Goal: Task Accomplishment & Management: Use online tool/utility

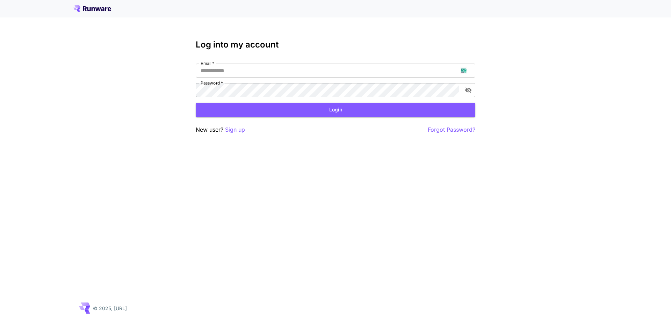
click at [240, 132] on p "Sign up" at bounding box center [235, 129] width 20 height 9
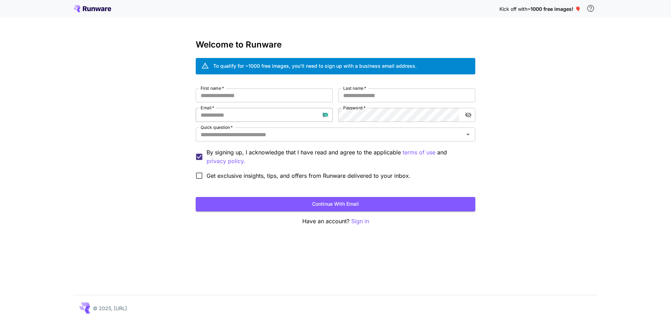
click at [254, 116] on input "Email   *" at bounding box center [264, 115] width 137 height 14
paste input "**********"
type input "**********"
click at [295, 98] on input "First name   *" at bounding box center [264, 95] width 137 height 14
type input "****"
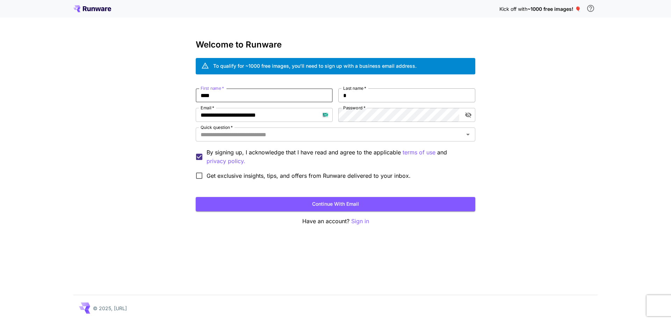
click at [363, 97] on input "*" at bounding box center [406, 95] width 137 height 14
type input "****"
click at [265, 93] on input "****" at bounding box center [264, 95] width 137 height 14
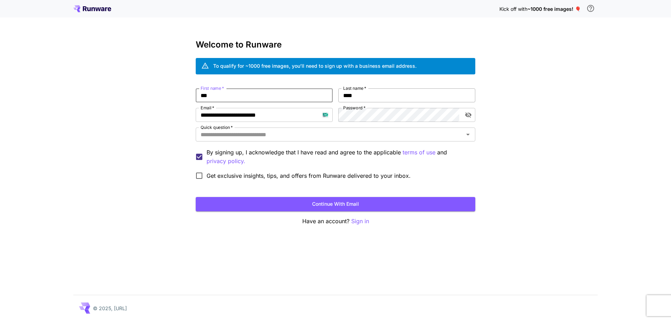
type input "***"
click at [361, 96] on input "****" at bounding box center [406, 95] width 137 height 14
click at [361, 96] on input "********" at bounding box center [406, 95] width 137 height 14
type input "****"
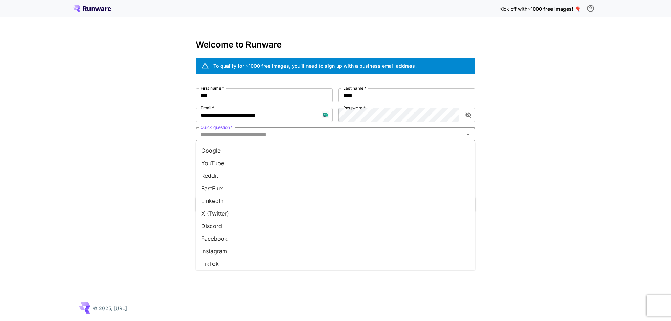
click at [329, 136] on input "Quick question   *" at bounding box center [330, 135] width 264 height 10
click at [325, 152] on li "Google" at bounding box center [336, 150] width 280 height 13
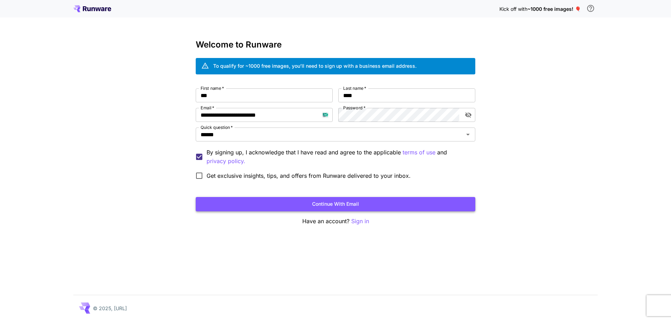
click at [336, 205] on button "Continue with email" at bounding box center [336, 204] width 280 height 14
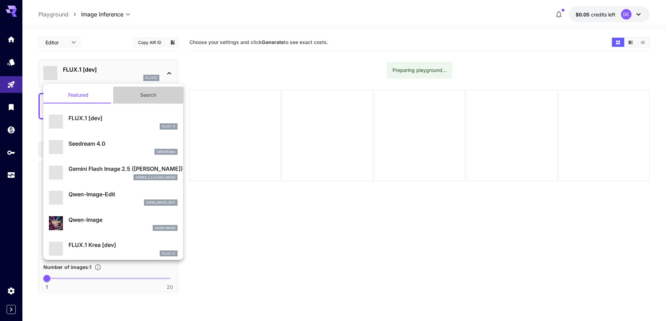
click at [146, 94] on button "Search" at bounding box center [148, 95] width 70 height 17
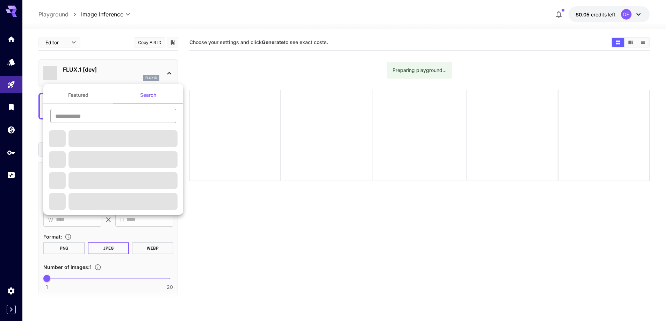
click at [120, 117] on input "text" at bounding box center [113, 116] width 126 height 14
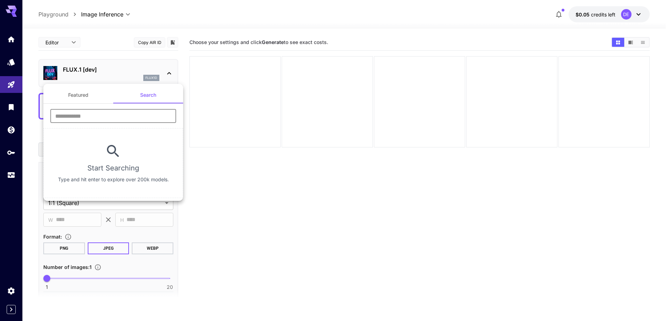
click at [106, 118] on input "text" at bounding box center [113, 116] width 126 height 14
click at [100, 121] on input "text" at bounding box center [113, 116] width 126 height 14
type input "****"
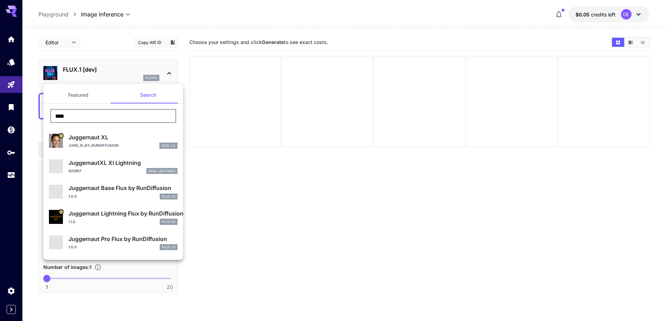
click at [124, 145] on div "Jugg_XI_by_RunDiffusion SDXL 1.0" at bounding box center [123, 146] width 109 height 6
type input "**"
type input "***"
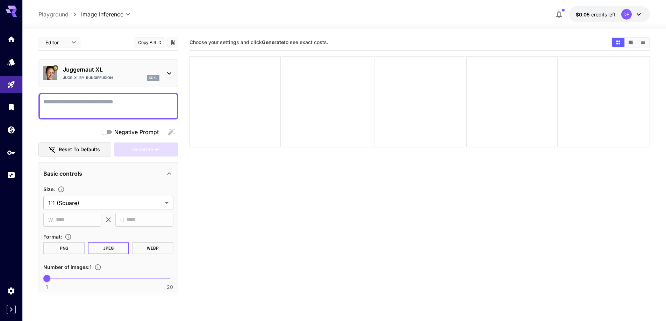
click at [115, 107] on textarea "Negative Prompt" at bounding box center [108, 106] width 130 height 17
paste textarea "**********"
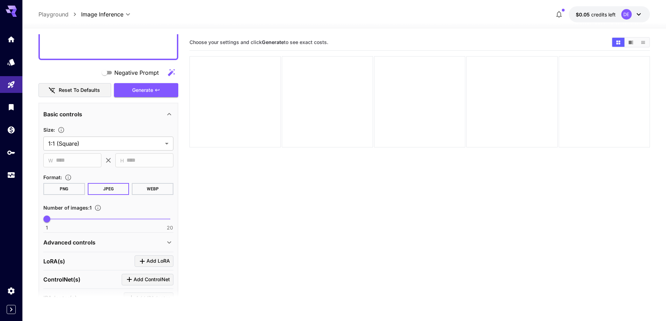
scroll to position [1151, 0]
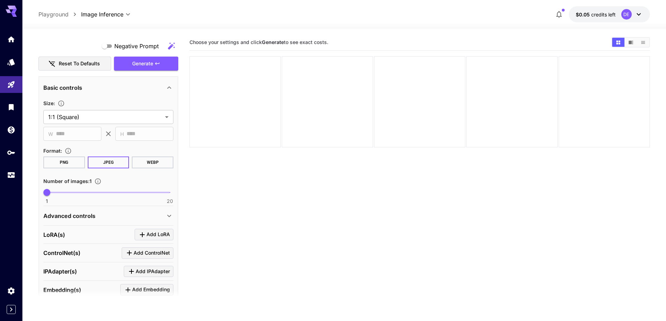
type textarea "**********"
type input "**"
drag, startPoint x: 126, startPoint y: 192, endPoint x: 121, endPoint y: 194, distance: 5.6
click at [121, 194] on span "1 20 12" at bounding box center [108, 192] width 123 height 10
click at [124, 113] on body "**********" at bounding box center [335, 188] width 671 height 376
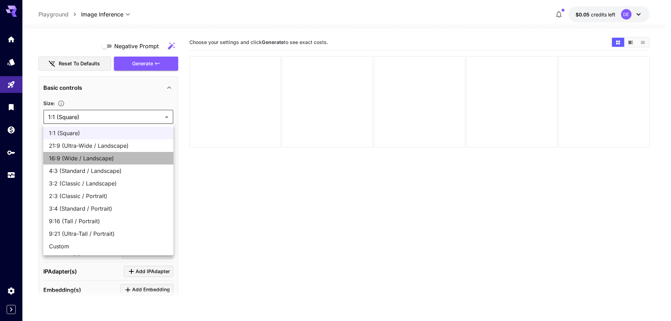
click at [125, 154] on span "16:9 (Wide / Landscape)" at bounding box center [108, 158] width 119 height 8
type input "**********"
type input "****"
type input "***"
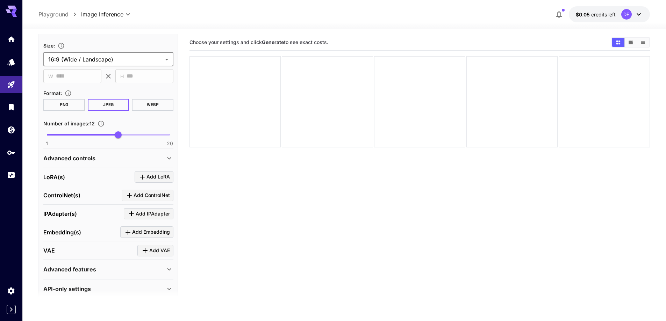
scroll to position [1218, 0]
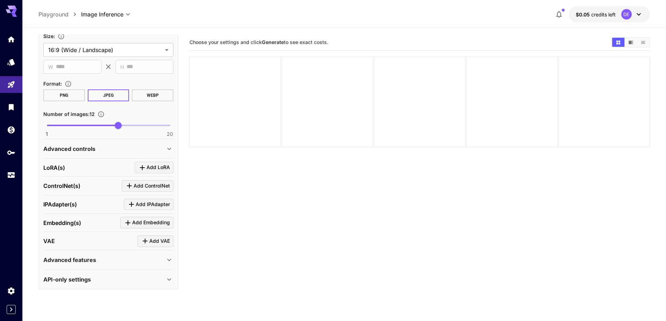
click at [126, 150] on div "Advanced controls" at bounding box center [104, 149] width 122 height 8
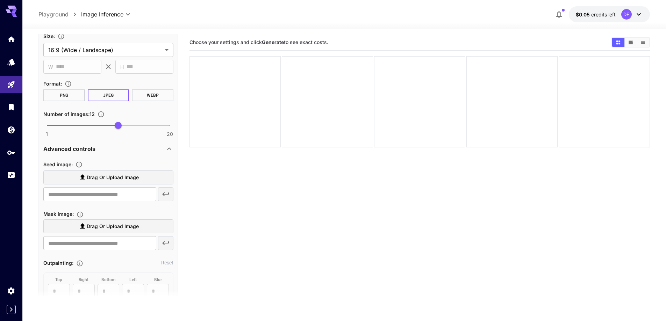
click at [117, 176] on span "Drag or upload image" at bounding box center [113, 177] width 52 height 9
click at [0, 0] on input "Drag or upload image" at bounding box center [0, 0] width 0 height 0
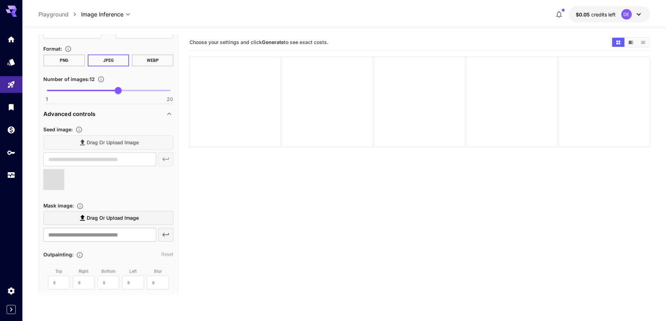
type input "**********"
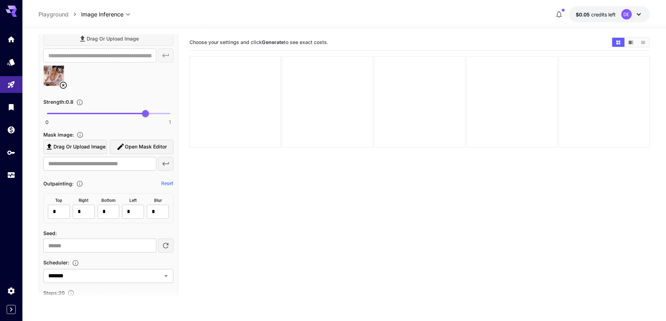
scroll to position [1358, 0]
type input "****"
click at [129, 111] on span "0 1 0.67" at bounding box center [108, 112] width 123 height 10
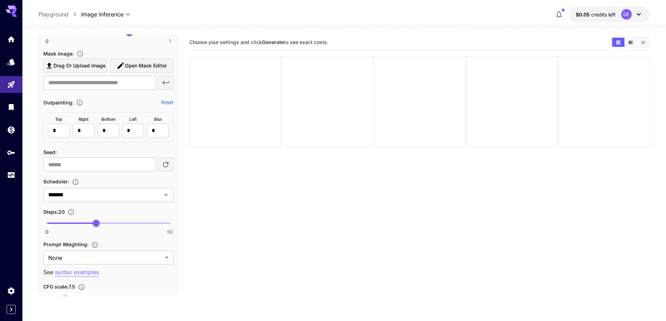
scroll to position [1498, 0]
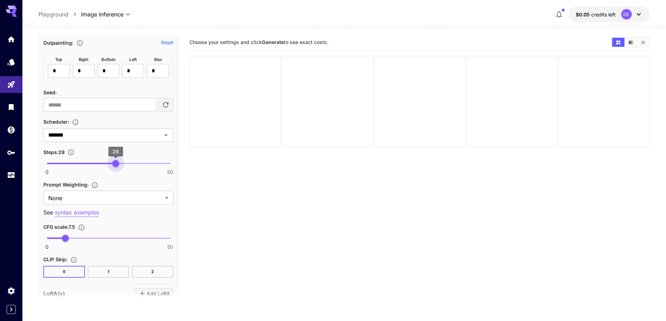
type input "**"
drag, startPoint x: 107, startPoint y: 164, endPoint x: 117, endPoint y: 165, distance: 10.2
click at [117, 165] on span "0 50 29" at bounding box center [108, 163] width 123 height 10
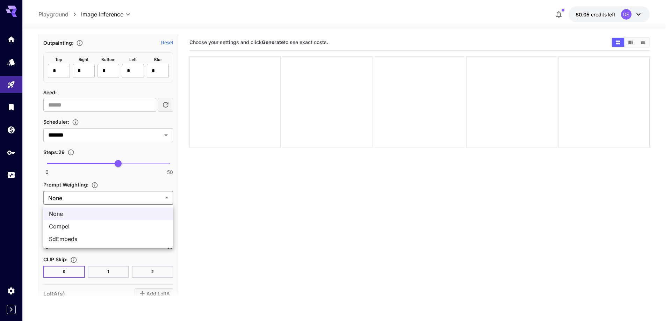
click at [100, 201] on body "**********" at bounding box center [335, 188] width 671 height 376
click at [78, 236] on span "SdEmbeds" at bounding box center [108, 239] width 119 height 8
type input "********"
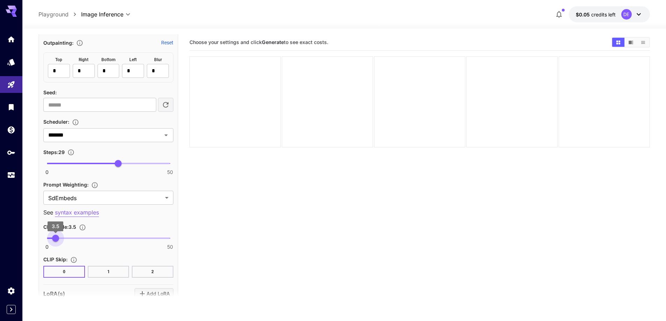
type input "***"
click at [56, 239] on span "3.8" at bounding box center [56, 238] width 7 height 7
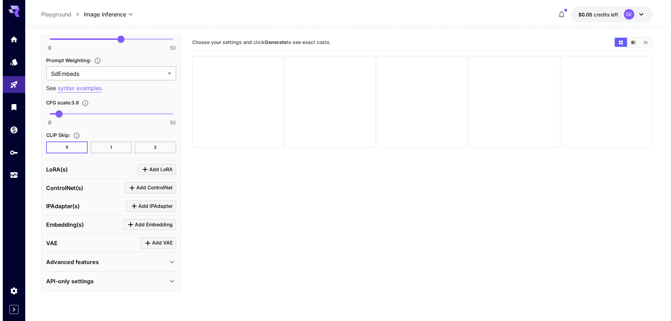
scroll to position [1624, 0]
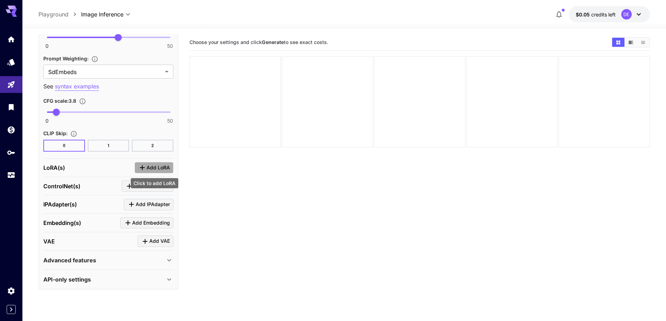
click at [147, 169] on span "Add LoRA" at bounding box center [157, 168] width 23 height 9
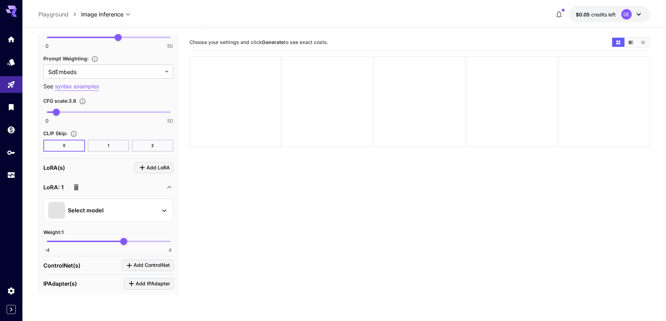
click at [114, 211] on div "Select model" at bounding box center [102, 210] width 109 height 17
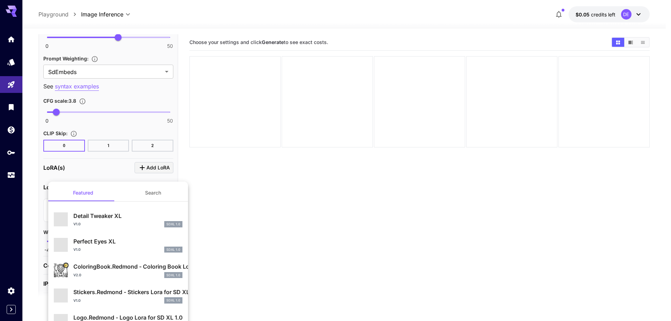
click at [145, 196] on button "Search" at bounding box center [153, 193] width 70 height 17
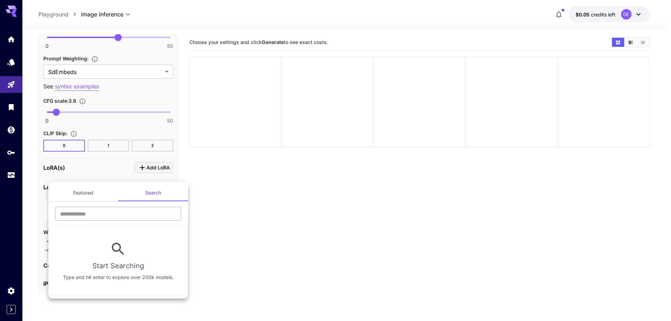
click at [119, 221] on input "text" at bounding box center [118, 214] width 126 height 14
type input "****"
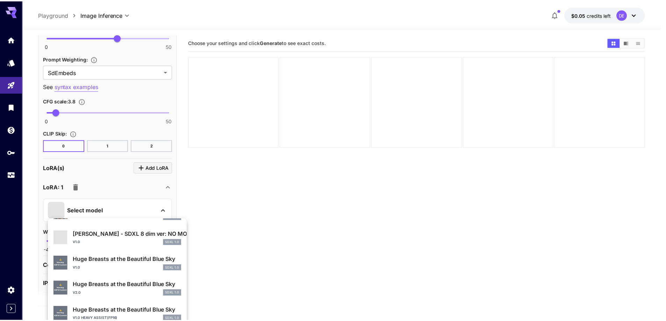
scroll to position [175, 0]
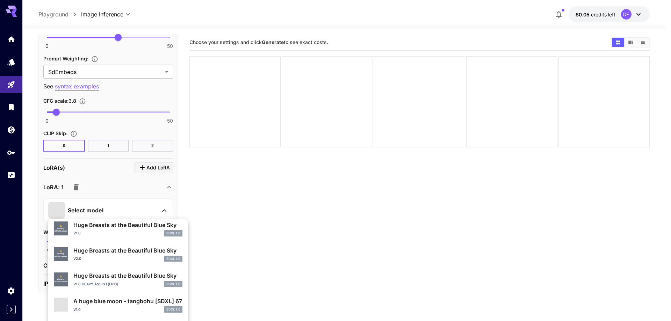
click at [132, 277] on p "Huge Breasts at the Beautiful Blue Sky" at bounding box center [127, 276] width 109 height 8
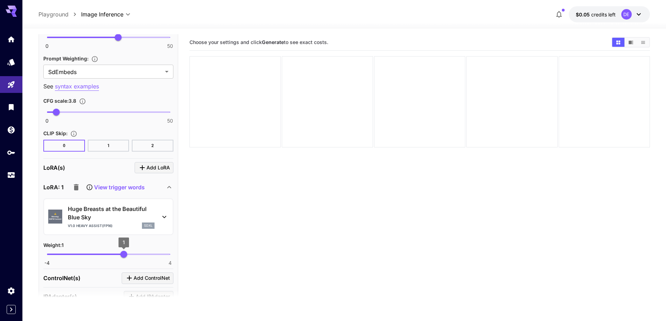
type input "****"
click at [117, 255] on span "0.59" at bounding box center [117, 254] width 7 height 7
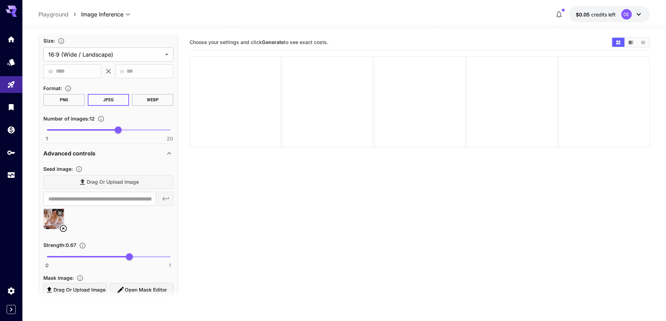
scroll to position [1170, 0]
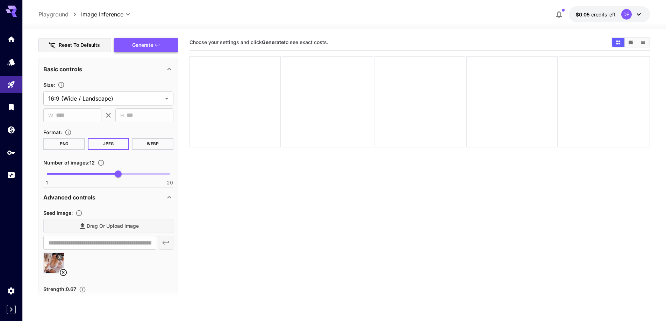
click at [138, 50] on button "Generate" at bounding box center [146, 45] width 64 height 14
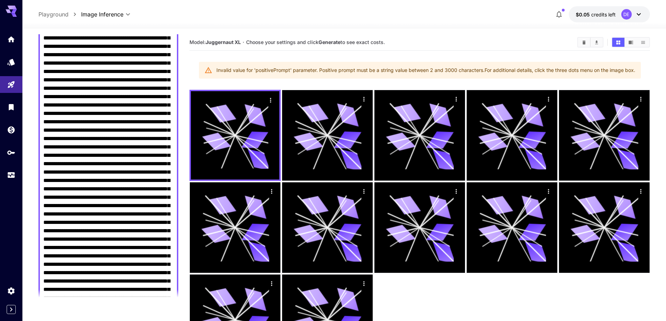
scroll to position [611, 0]
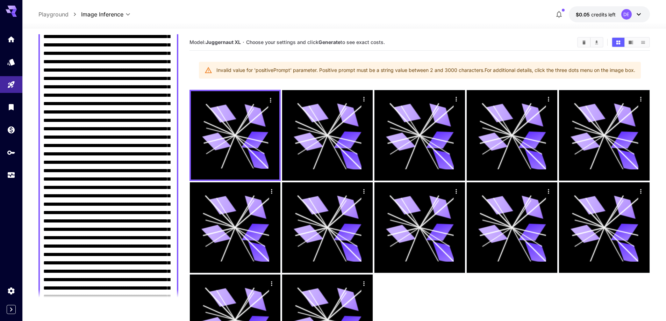
drag, startPoint x: 138, startPoint y: 44, endPoint x: 169, endPoint y: 226, distance: 184.3
click at [169, 226] on textarea "Negative Prompt" at bounding box center [108, 28] width 130 height 1082
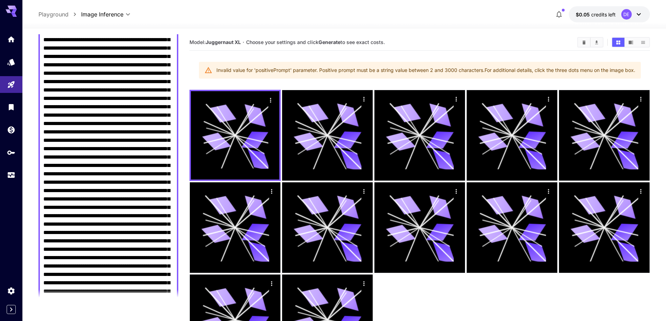
scroll to position [331, 0]
drag, startPoint x: 67, startPoint y: 109, endPoint x: 169, endPoint y: 236, distance: 162.8
click at [169, 236] on textarea "Negative Prompt" at bounding box center [108, 216] width 130 height 898
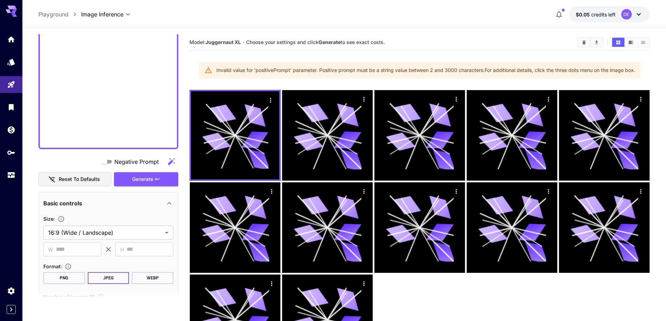
scroll to position [750, 0]
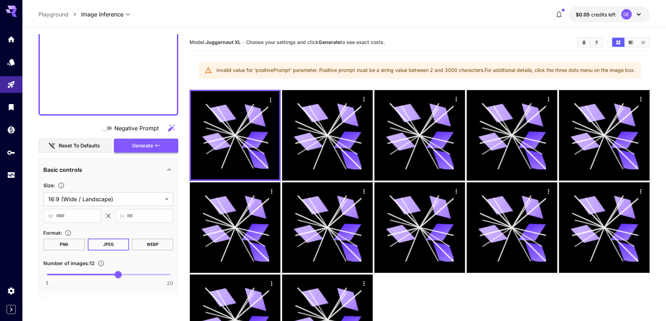
click at [152, 150] on span "Generate" at bounding box center [142, 146] width 21 height 9
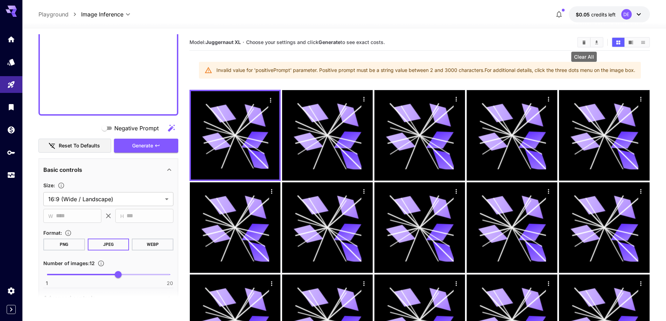
click at [584, 43] on icon "Clear All" at bounding box center [583, 42] width 3 height 4
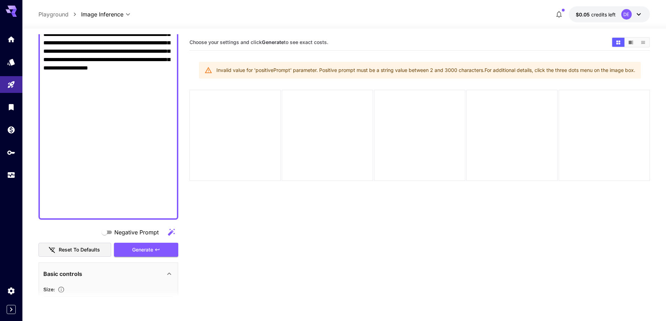
scroll to position [646, 0]
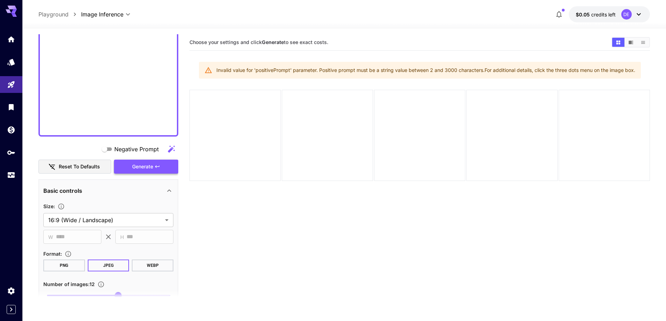
click at [153, 171] on span "Generate" at bounding box center [142, 167] width 21 height 9
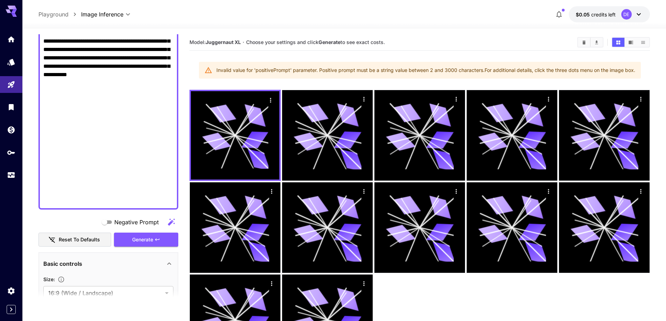
scroll to position [541, 0]
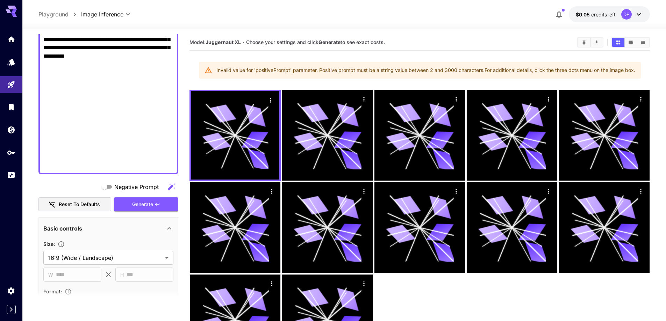
click at [148, 212] on div "**********" at bounding box center [108, 245] width 140 height 1502
click at [153, 206] on span "Generate" at bounding box center [142, 204] width 21 height 9
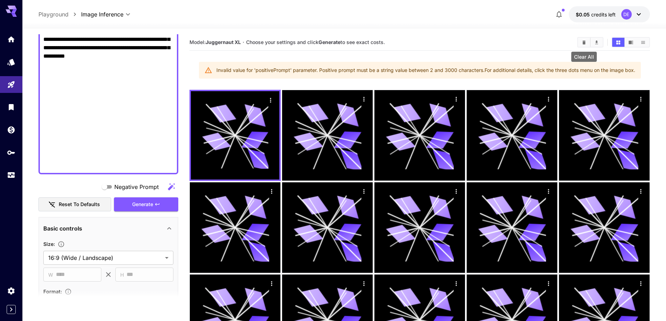
click at [583, 43] on icon "Clear All" at bounding box center [583, 42] width 3 height 4
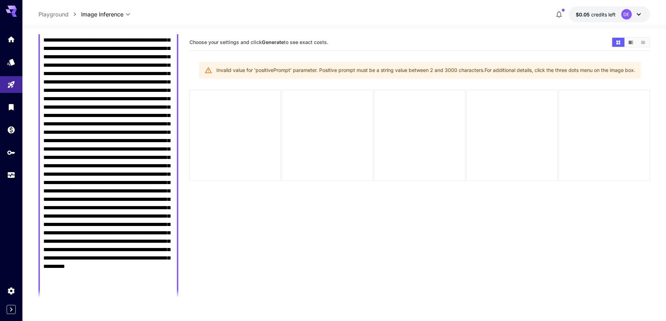
scroll to position [366, 0]
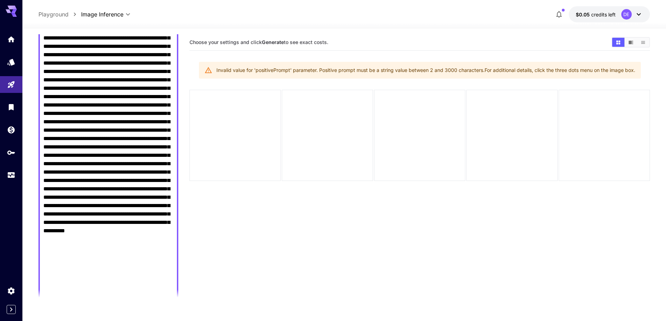
click at [111, 204] on textarea "Negative Prompt" at bounding box center [108, 38] width 130 height 612
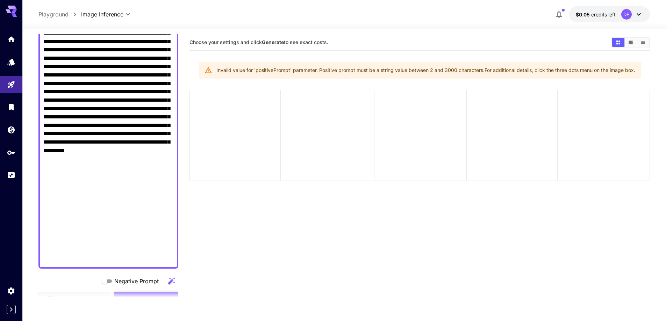
scroll to position [471, 0]
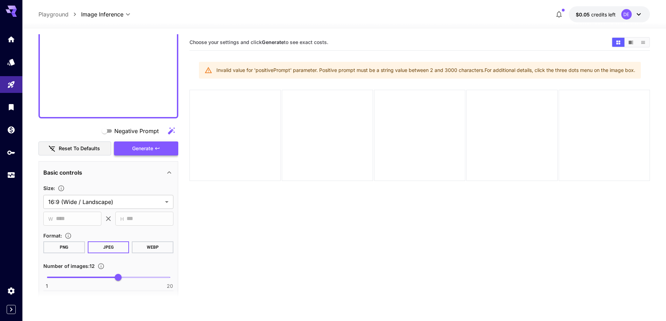
type textarea "**********"
click at [150, 153] on span "Generate" at bounding box center [142, 148] width 21 height 9
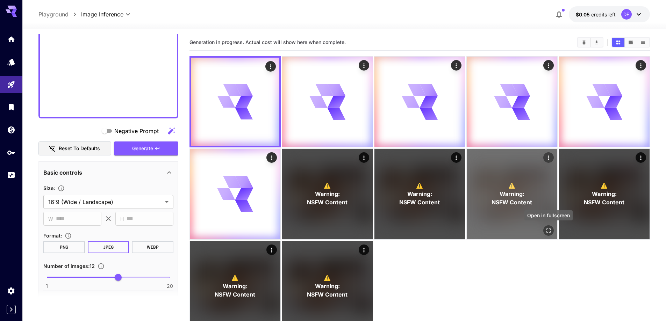
click at [546, 231] on icon "Open in fullscreen" at bounding box center [548, 230] width 7 height 7
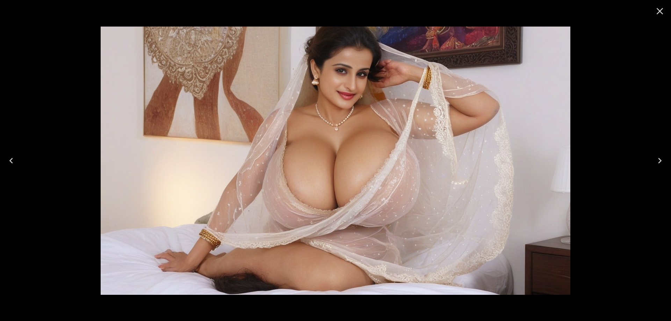
click at [659, 161] on icon "Next" at bounding box center [659, 160] width 11 height 11
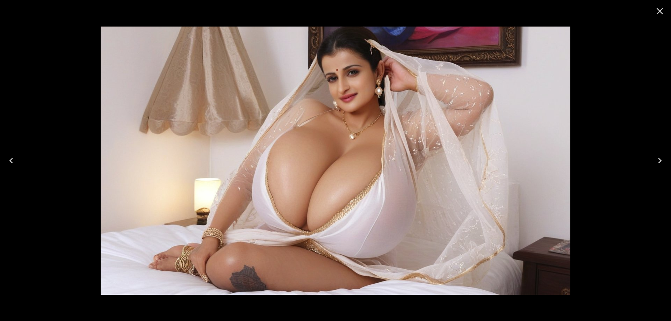
click at [659, 161] on icon "Next" at bounding box center [659, 160] width 11 height 11
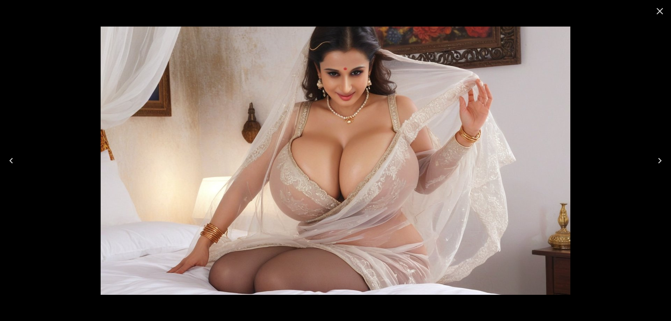
click at [659, 161] on icon "Next" at bounding box center [659, 160] width 11 height 11
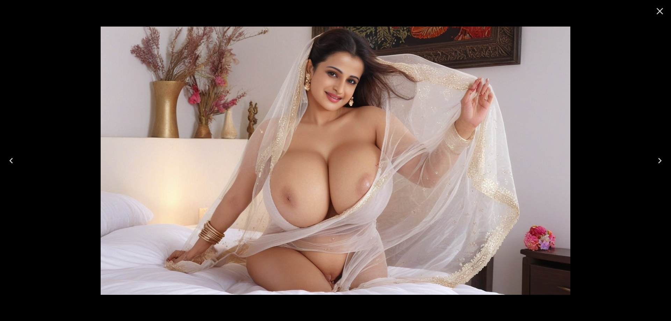
click at [661, 15] on icon "Close" at bounding box center [659, 11] width 11 height 11
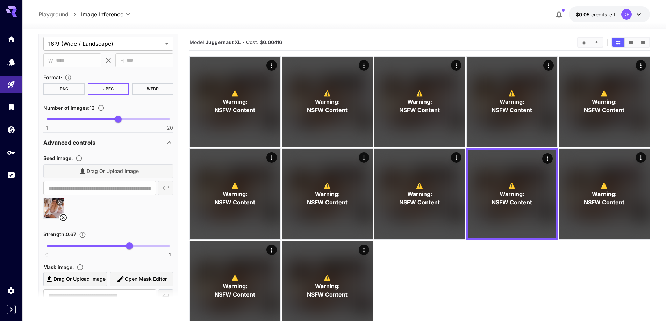
scroll to position [646, 0]
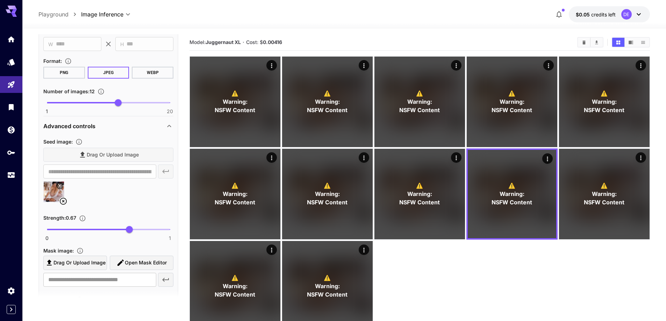
click at [64, 199] on icon at bounding box center [63, 201] width 8 height 8
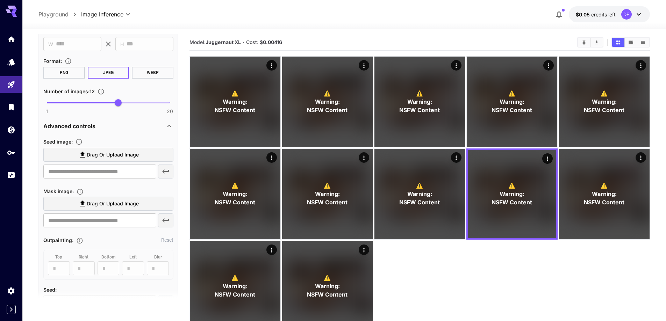
click at [117, 157] on span "Drag or upload image" at bounding box center [113, 155] width 52 height 9
click at [0, 0] on input "Drag or upload image" at bounding box center [0, 0] width 0 height 0
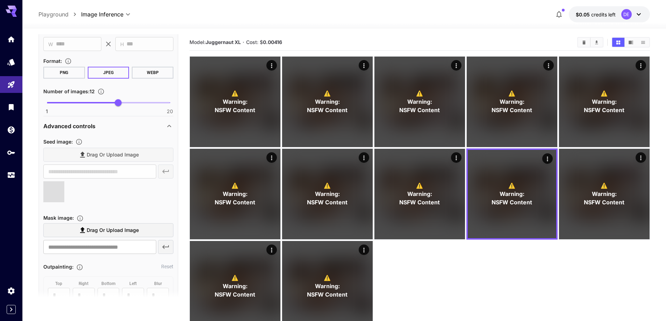
type input "**********"
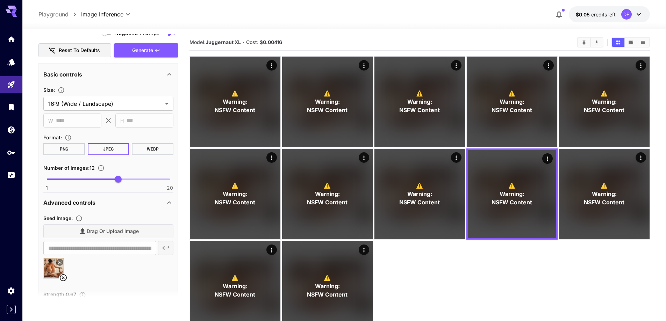
scroll to position [436, 0]
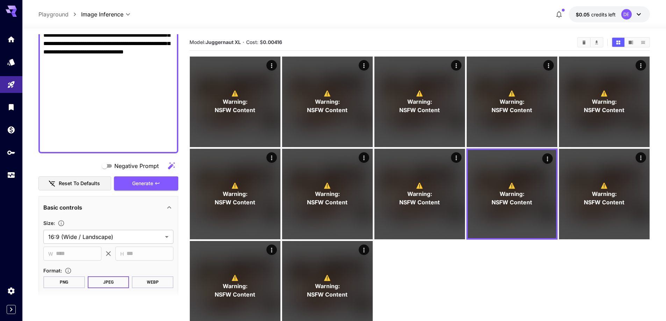
paste textarea
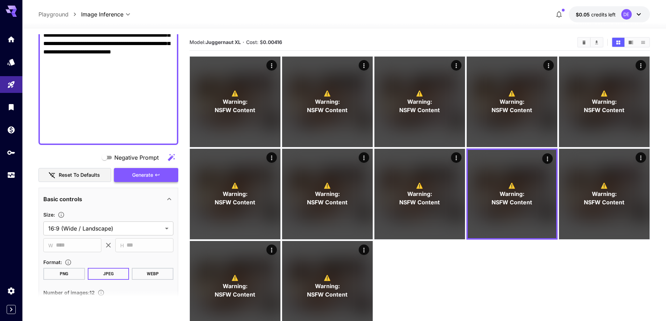
type textarea "**********"
click at [146, 175] on span "Generate" at bounding box center [142, 175] width 21 height 9
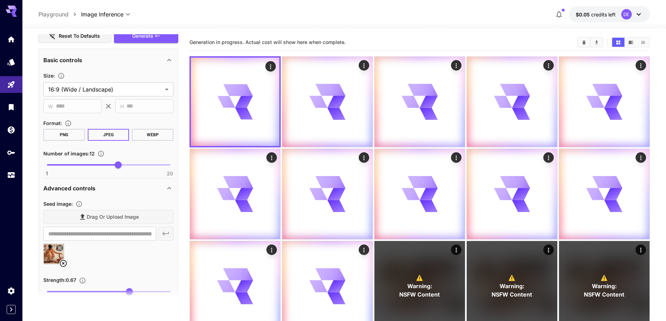
scroll to position [576, 0]
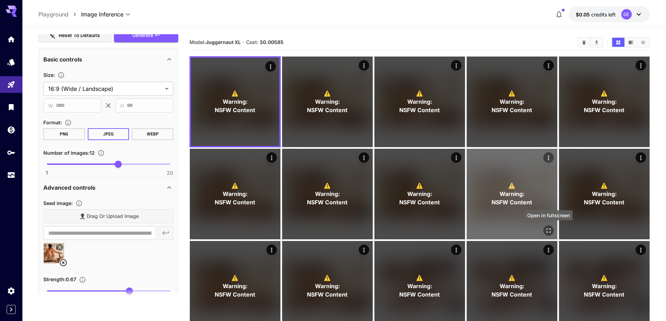
click at [549, 232] on icon "Open in fullscreen" at bounding box center [548, 230] width 7 height 7
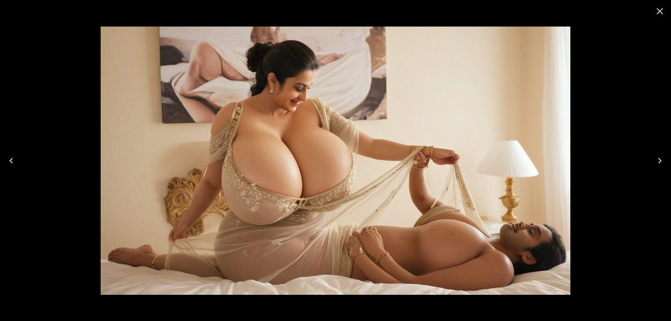
click at [661, 157] on icon "Next" at bounding box center [659, 160] width 11 height 11
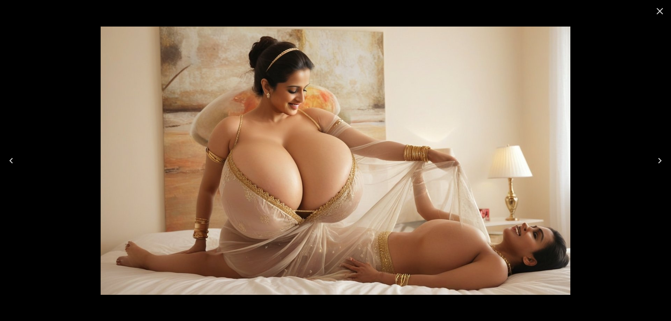
click at [661, 157] on icon "Next" at bounding box center [659, 160] width 11 height 11
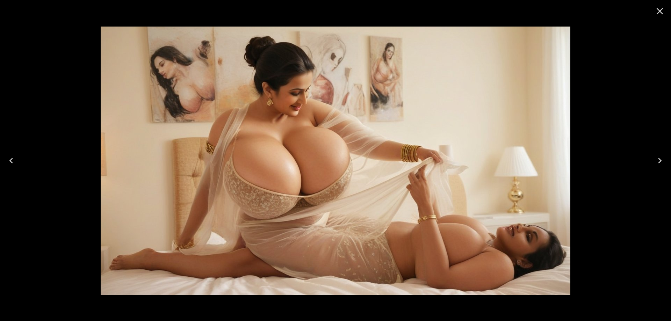
click at [658, 12] on icon "Close" at bounding box center [659, 11] width 11 height 11
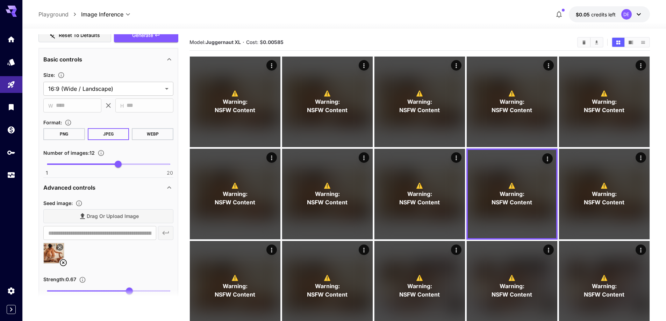
click at [65, 264] on icon at bounding box center [63, 263] width 8 height 8
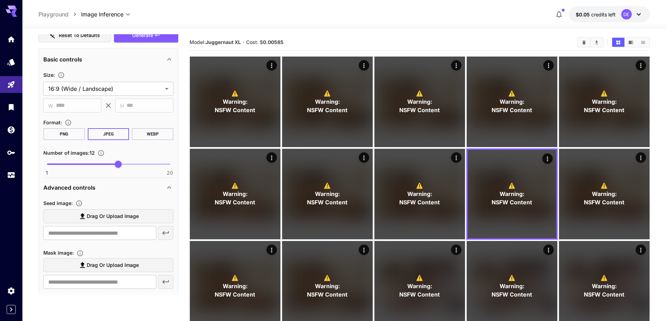
click at [117, 210] on label "Drag or upload image" at bounding box center [108, 216] width 130 height 14
click at [0, 0] on input "Drag or upload image" at bounding box center [0, 0] width 0 height 0
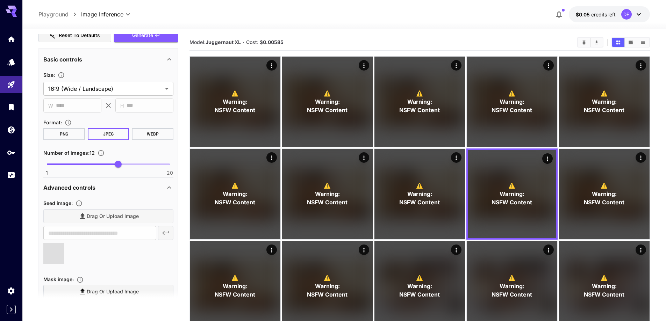
click at [350, 39] on section "Model: Juggernaut XL · Cost: $ 0.00585" at bounding box center [380, 42] width 382 height 8
type input "**********"
click at [158, 38] on icon "button" at bounding box center [157, 36] width 6 height 6
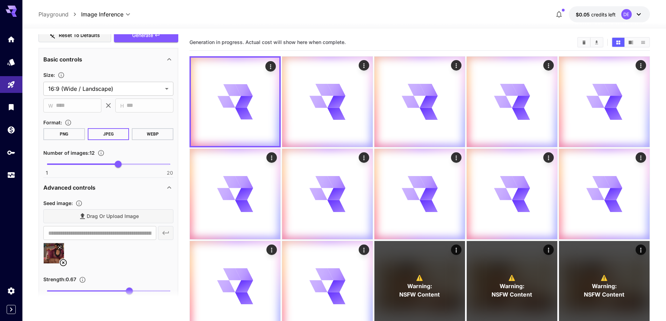
click at [65, 264] on icon at bounding box center [63, 263] width 8 height 8
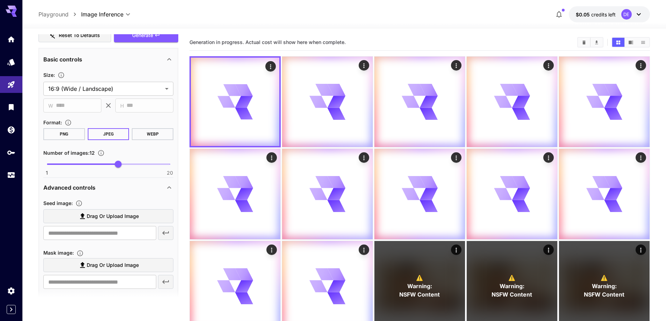
click at [101, 216] on span "Drag or upload image" at bounding box center [113, 216] width 52 height 9
click at [0, 0] on input "Drag or upload image" at bounding box center [0, 0] width 0 height 0
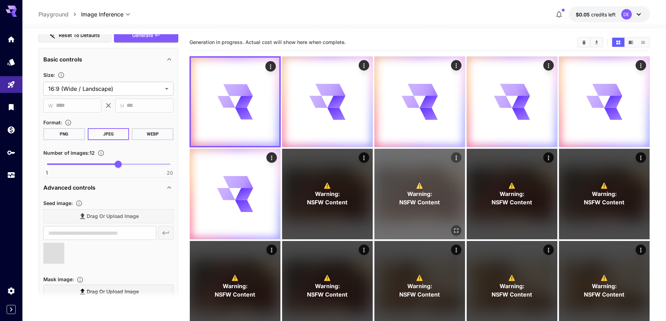
type input "**********"
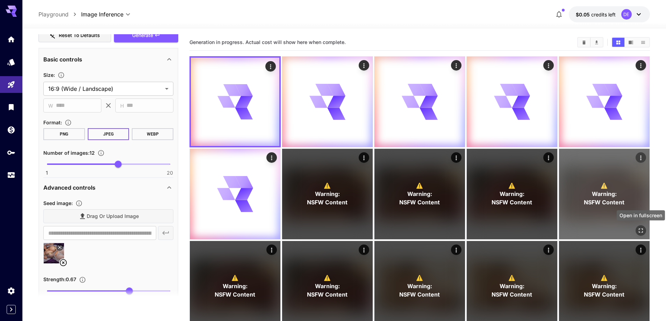
click at [641, 230] on icon "Open in fullscreen" at bounding box center [640, 230] width 7 height 7
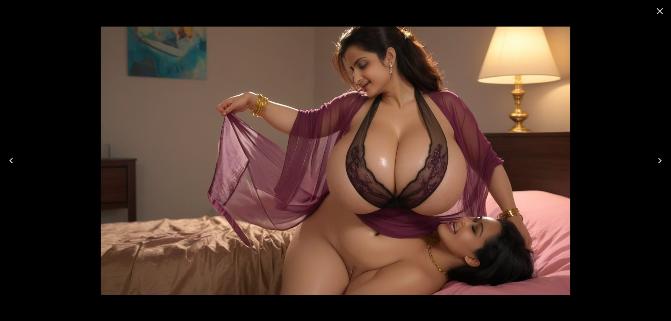
click at [13, 164] on icon "Previous" at bounding box center [11, 160] width 11 height 11
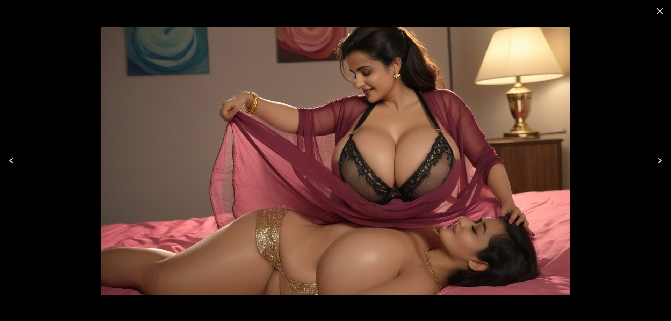
click at [13, 164] on icon "Previous" at bounding box center [11, 160] width 11 height 11
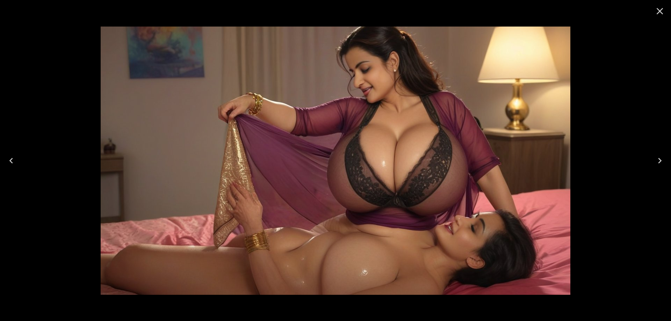
click at [13, 164] on icon "Previous" at bounding box center [11, 160] width 11 height 11
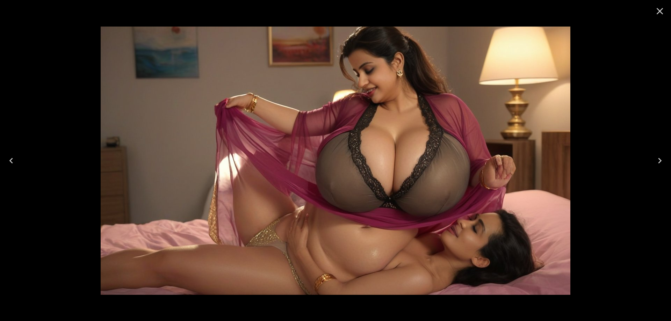
click at [13, 164] on icon "Previous" at bounding box center [11, 160] width 11 height 11
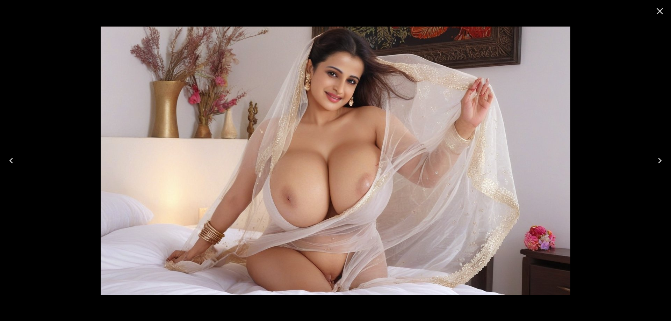
click at [665, 15] on button "Close" at bounding box center [659, 11] width 17 height 17
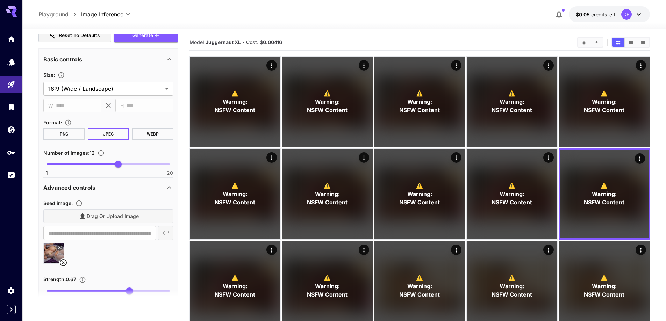
click at [146, 34] on span "Generate" at bounding box center [142, 35] width 21 height 9
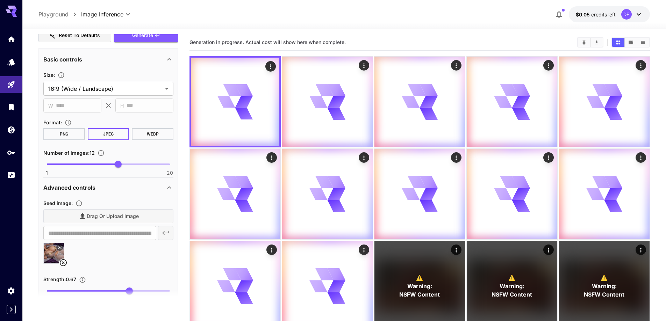
click at [66, 263] on icon at bounding box center [63, 263] width 8 height 8
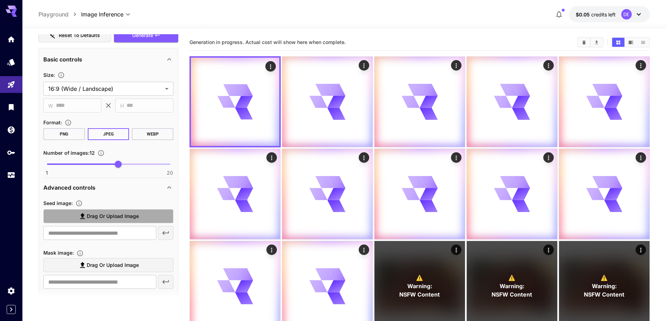
click at [139, 216] on label "Drag or upload image" at bounding box center [108, 216] width 130 height 14
click at [0, 0] on input "Drag or upload image" at bounding box center [0, 0] width 0 height 0
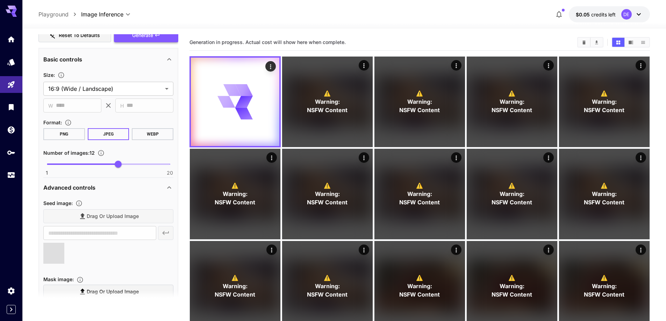
type input "**********"
click at [142, 41] on button "Generate" at bounding box center [146, 35] width 64 height 14
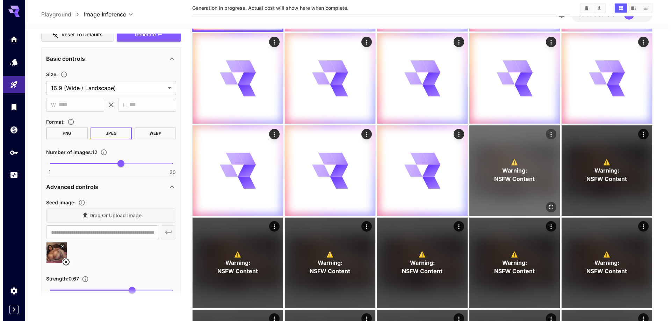
scroll to position [140, 0]
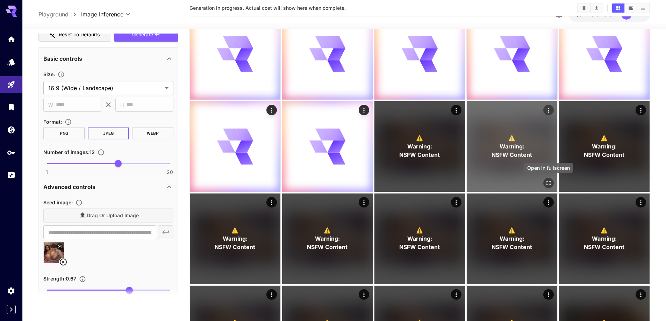
click at [549, 183] on icon "Open in fullscreen" at bounding box center [548, 183] width 7 height 7
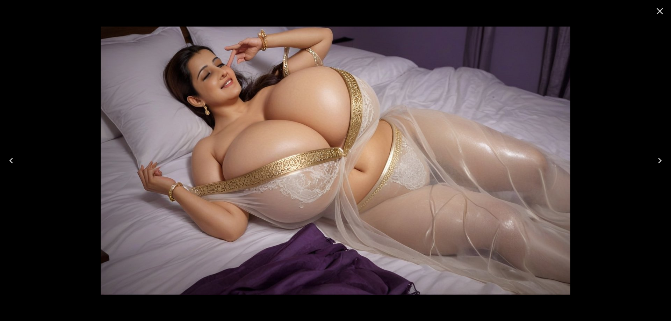
click at [667, 162] on button "Next" at bounding box center [660, 161] width 22 height 28
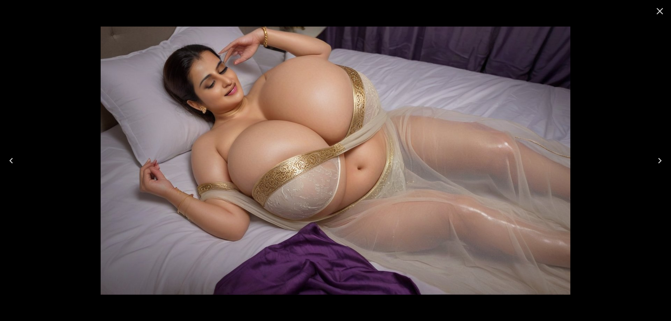
click at [667, 162] on button "Next" at bounding box center [660, 161] width 22 height 28
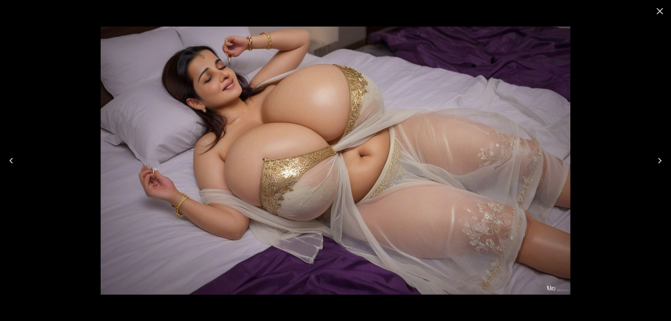
click at [667, 162] on button "Next" at bounding box center [660, 161] width 22 height 28
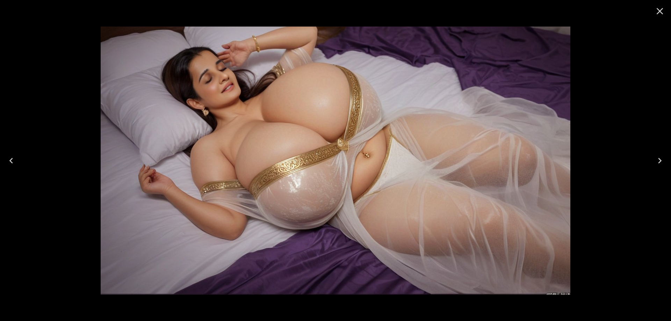
click at [668, 162] on button "Next" at bounding box center [660, 161] width 22 height 28
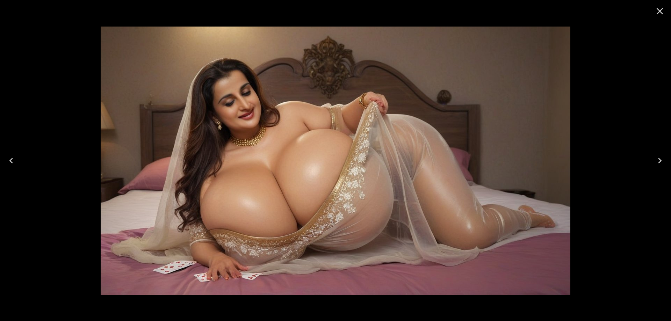
scroll to position [506, 0]
click at [668, 166] on button "Next" at bounding box center [660, 161] width 22 height 28
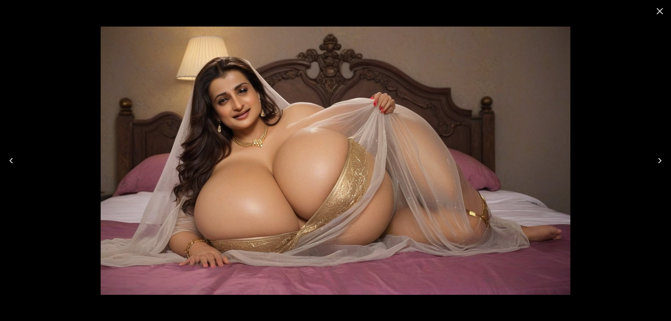
click at [658, 156] on icon "Next" at bounding box center [659, 160] width 11 height 11
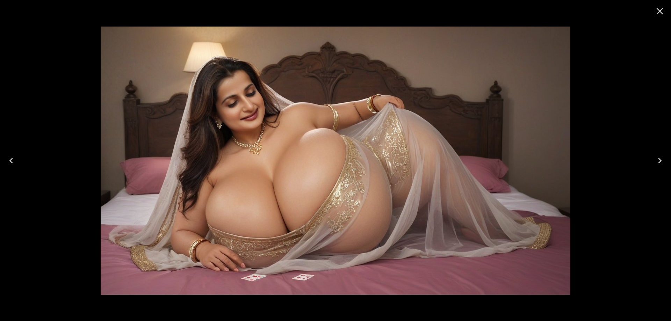
click at [658, 156] on icon "Next" at bounding box center [659, 160] width 11 height 11
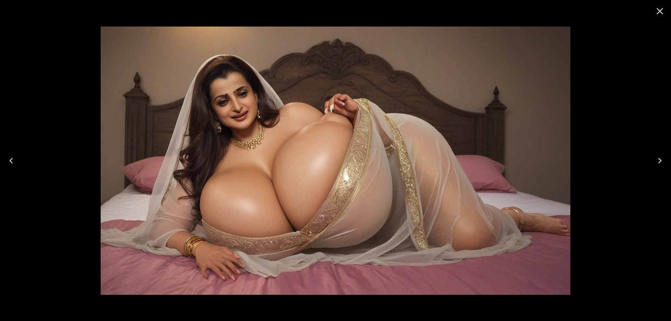
click at [658, 156] on icon "Next" at bounding box center [659, 160] width 11 height 11
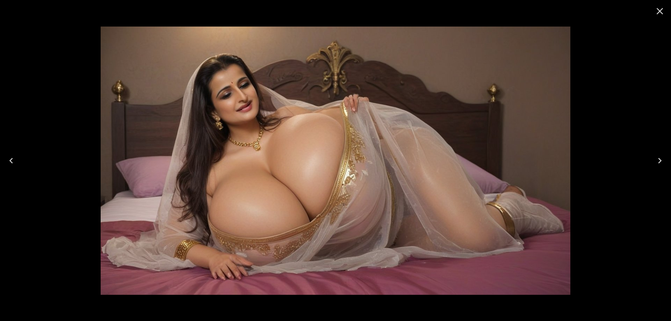
click at [658, 156] on icon "Next" at bounding box center [659, 160] width 11 height 11
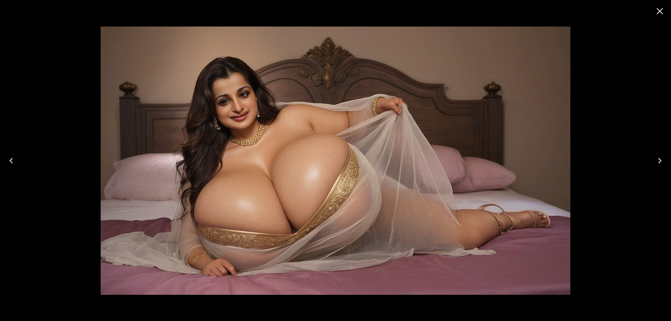
click at [6, 160] on icon "Previous" at bounding box center [11, 160] width 11 height 11
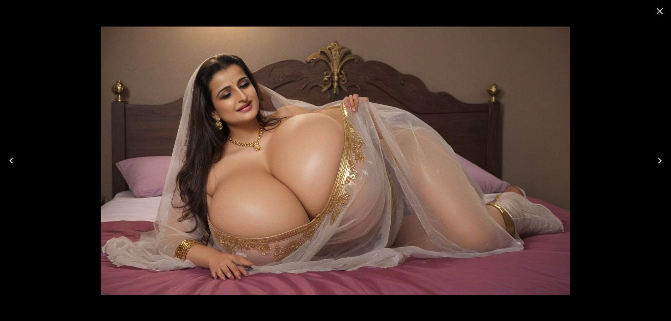
click at [665, 158] on icon "Next" at bounding box center [659, 160] width 11 height 11
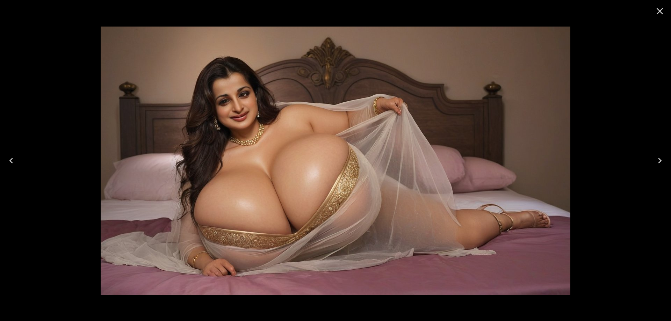
click at [665, 158] on icon "Next" at bounding box center [659, 160] width 11 height 11
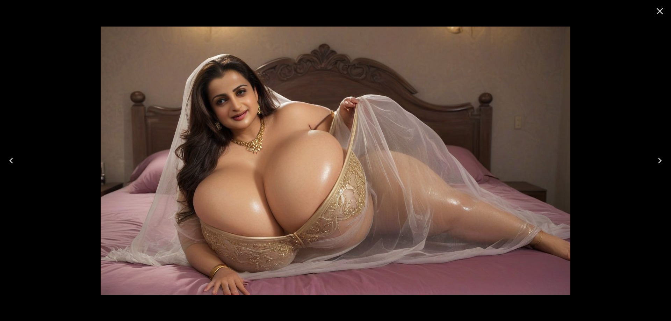
click at [671, 162] on button "Next" at bounding box center [660, 161] width 22 height 28
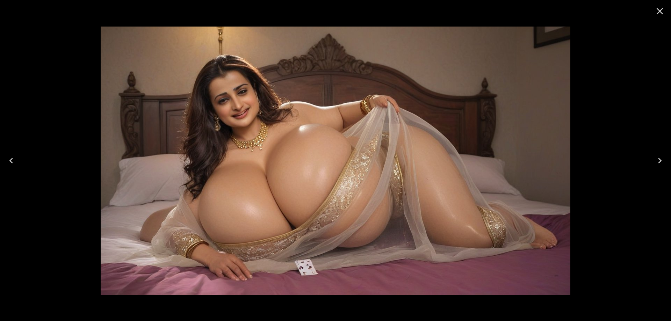
click at [671, 162] on button "Next" at bounding box center [660, 161] width 22 height 28
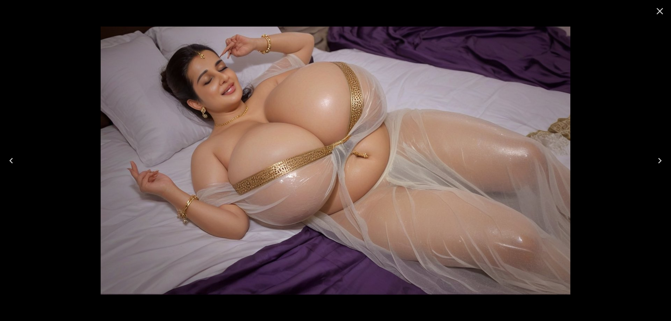
click at [656, 163] on icon "Next" at bounding box center [659, 160] width 11 height 11
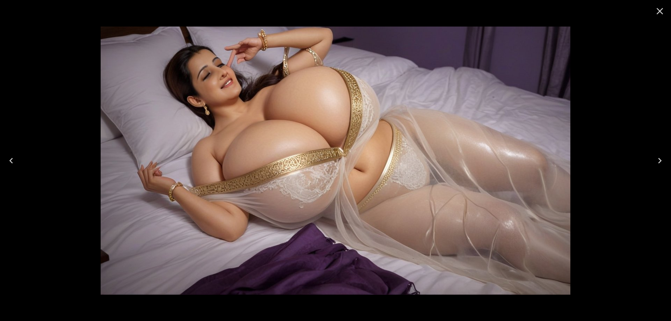
click at [667, 164] on button "Next" at bounding box center [660, 161] width 22 height 28
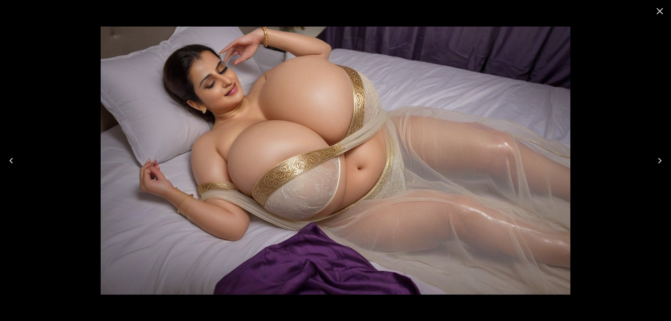
click at [670, 157] on button "Next" at bounding box center [660, 161] width 22 height 28
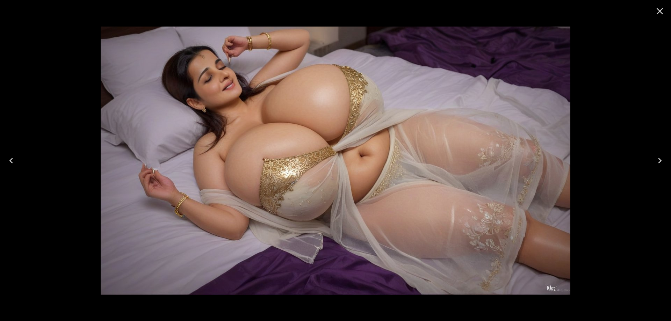
click at [651, 159] on button "Next" at bounding box center [660, 161] width 22 height 28
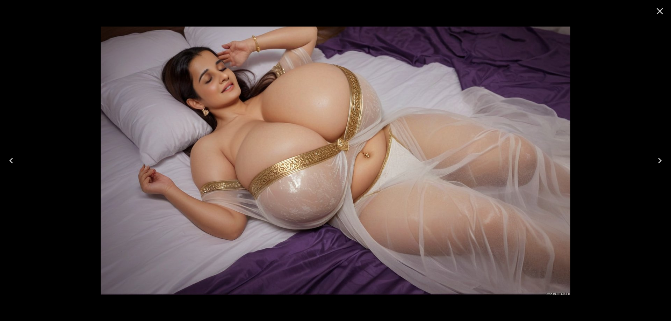
click at [651, 159] on button "Next" at bounding box center [660, 161] width 22 height 28
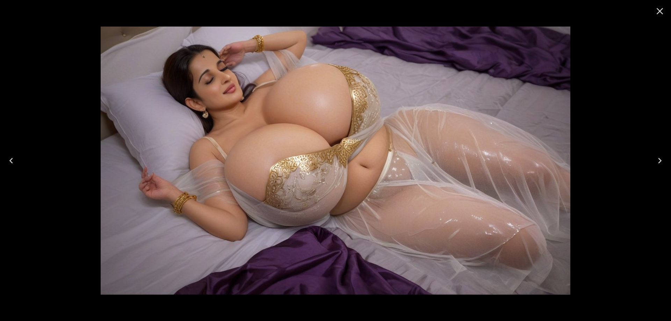
click at [661, 162] on icon "Next" at bounding box center [659, 160] width 11 height 11
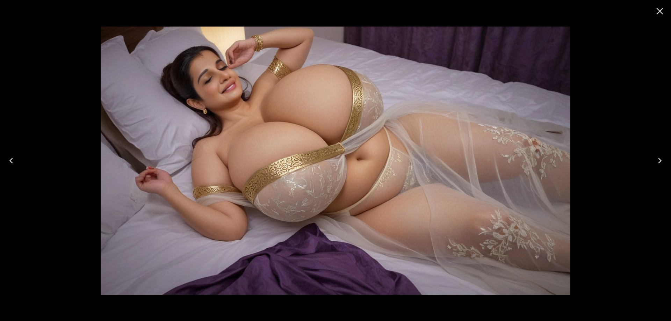
click at [661, 162] on icon "Next" at bounding box center [659, 160] width 11 height 11
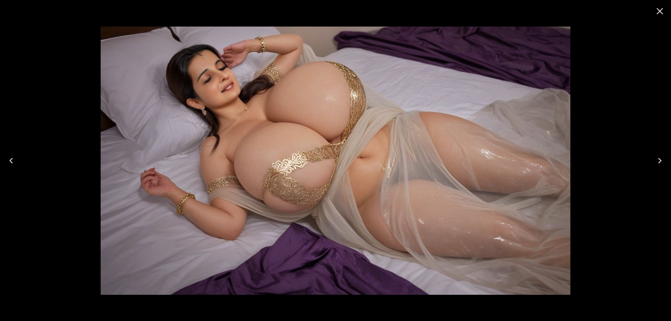
click at [661, 162] on icon "Next" at bounding box center [659, 160] width 11 height 11
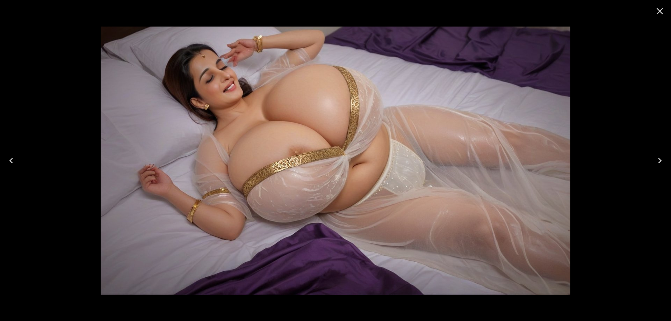
click at [660, 160] on icon "Next" at bounding box center [659, 161] width 3 height 6
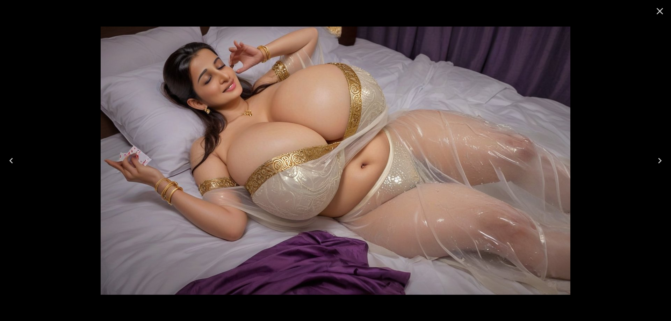
click at [640, 166] on div at bounding box center [335, 160] width 671 height 321
click at [655, 162] on icon "Next" at bounding box center [659, 160] width 11 height 11
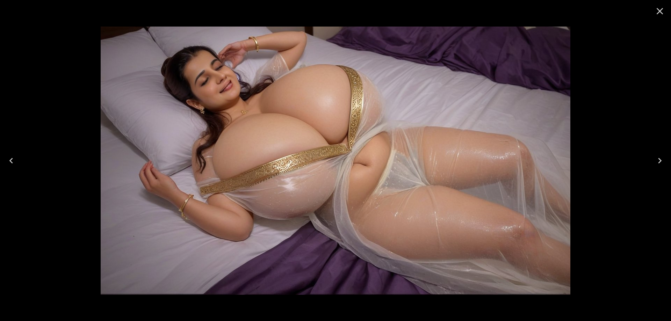
click at [655, 162] on icon "Next" at bounding box center [659, 160] width 11 height 11
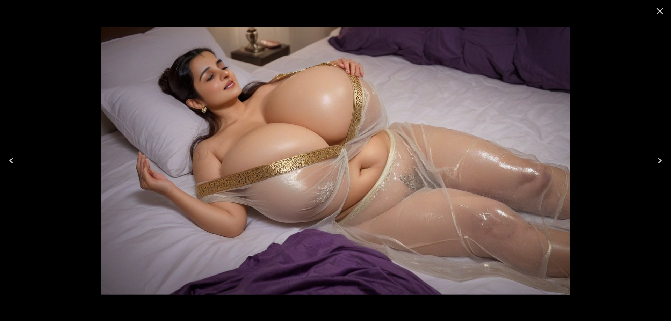
click at [655, 162] on icon "Next" at bounding box center [659, 160] width 11 height 11
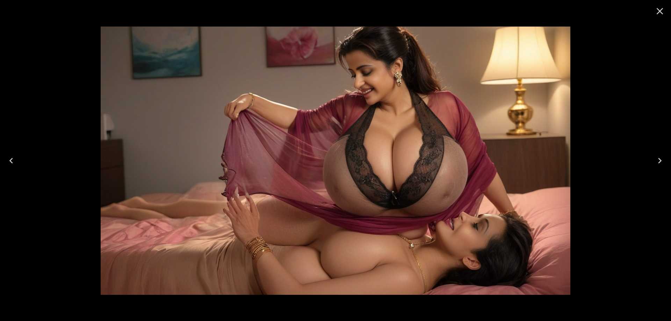
click at [655, 162] on icon "Next" at bounding box center [659, 160] width 11 height 11
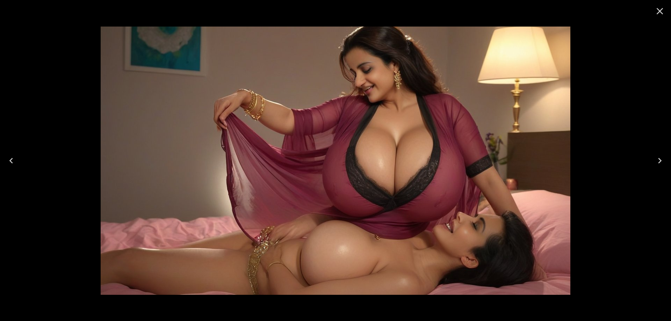
click at [14, 158] on icon "Previous" at bounding box center [11, 160] width 11 height 11
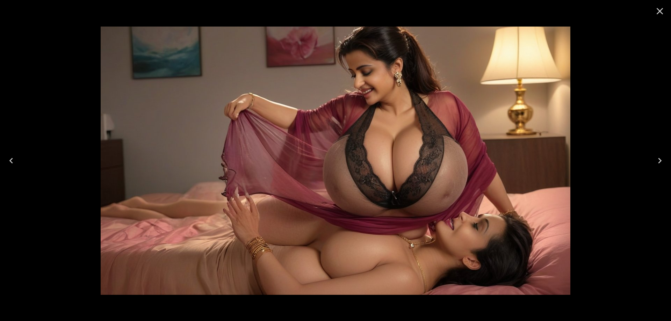
click at [666, 154] on button "Next" at bounding box center [660, 161] width 22 height 28
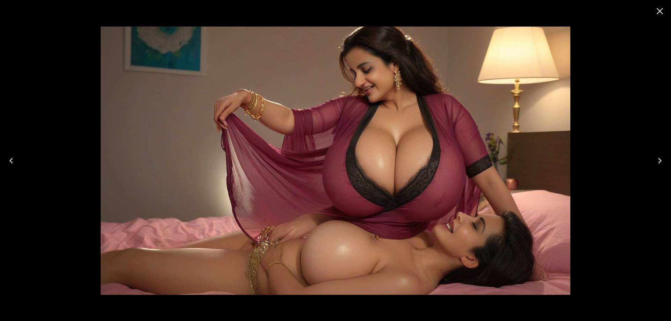
click at [666, 154] on button "Next" at bounding box center [660, 161] width 22 height 28
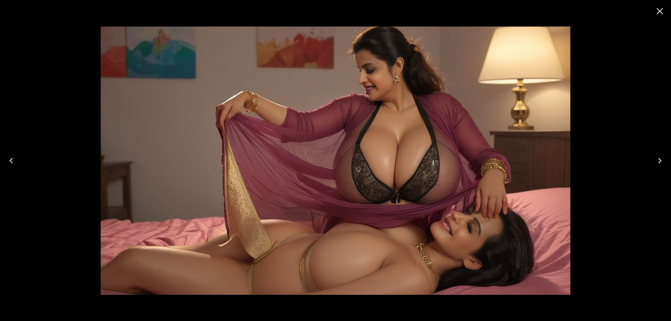
click at [666, 154] on button "Next" at bounding box center [660, 161] width 22 height 28
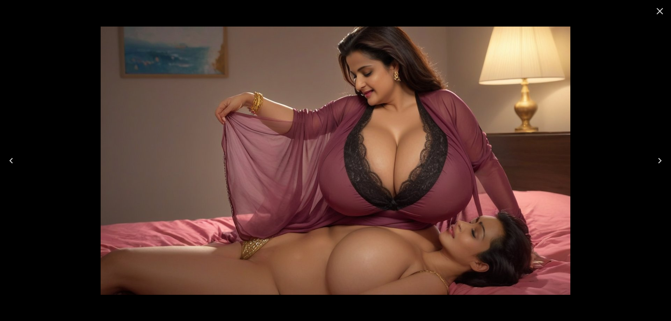
click at [655, 167] on button "Next" at bounding box center [660, 161] width 22 height 28
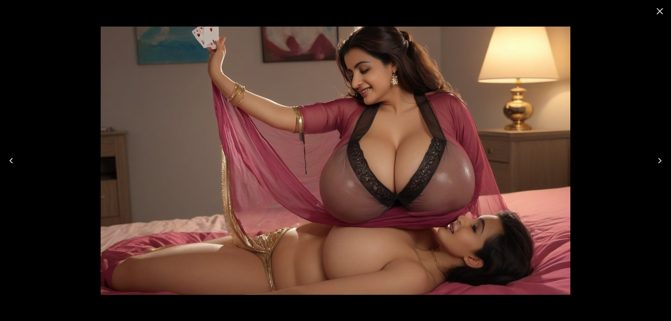
click at [655, 167] on button "Next" at bounding box center [660, 161] width 22 height 28
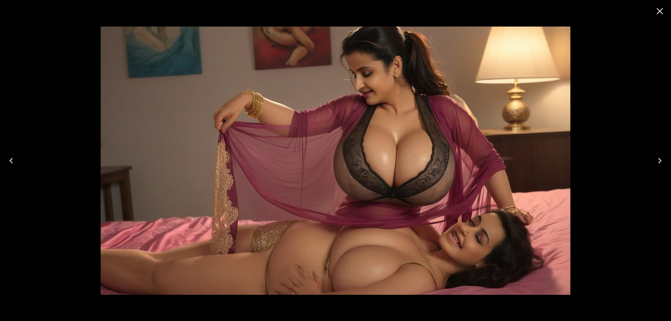
click at [655, 167] on button "Next" at bounding box center [660, 161] width 22 height 28
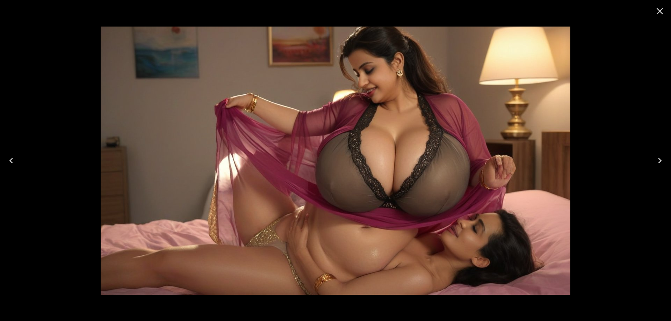
click at [655, 167] on button "Next" at bounding box center [660, 161] width 22 height 28
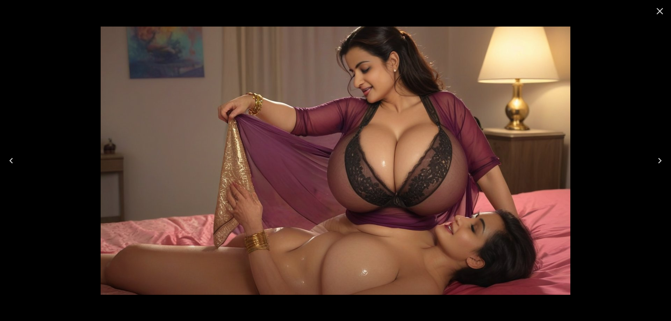
click at [655, 167] on button "Next" at bounding box center [660, 161] width 22 height 28
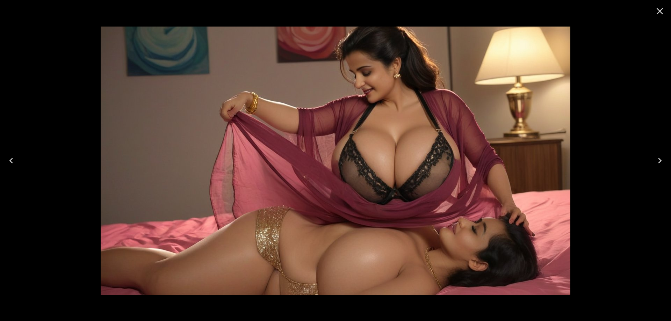
click at [655, 167] on button "Next" at bounding box center [660, 161] width 22 height 28
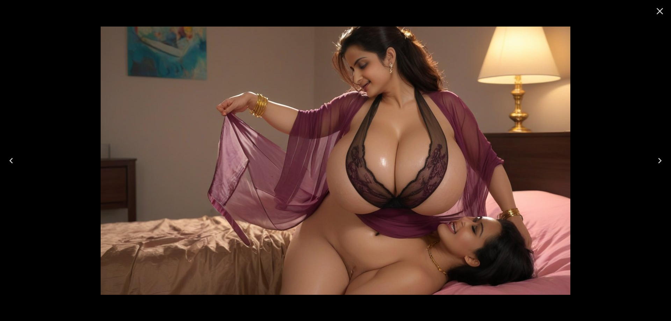
click at [655, 167] on button "Next" at bounding box center [660, 161] width 22 height 28
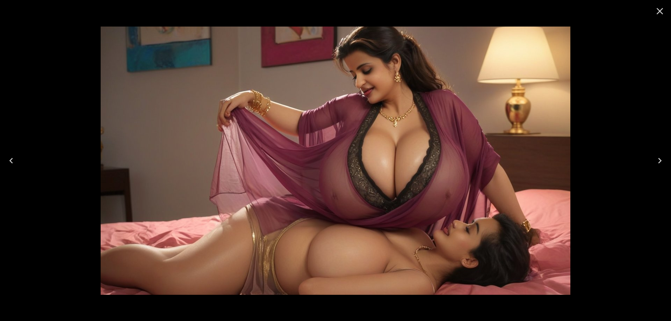
click at [655, 167] on button "Next" at bounding box center [660, 161] width 22 height 28
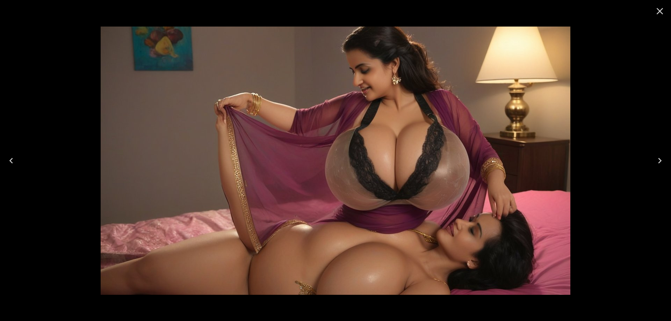
click at [655, 167] on button "Next" at bounding box center [660, 161] width 22 height 28
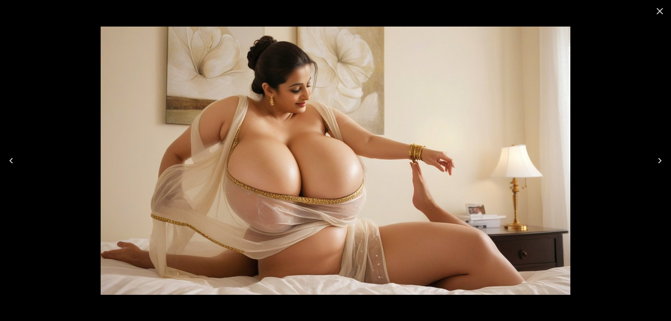
click at [655, 167] on button "Next" at bounding box center [660, 161] width 22 height 28
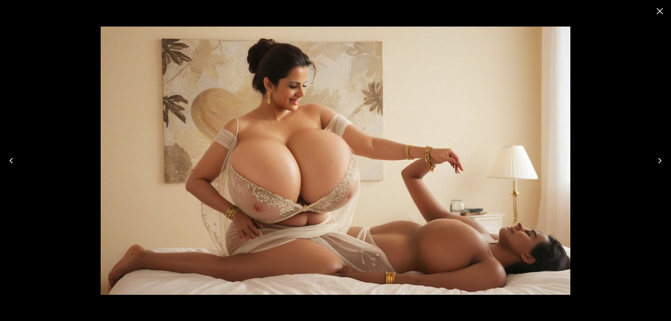
click at [658, 161] on icon "Next" at bounding box center [659, 160] width 11 height 11
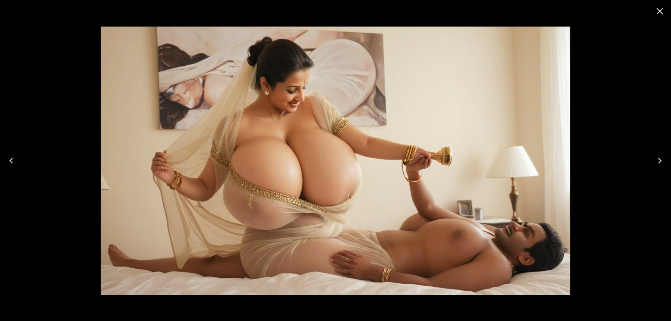
click at [656, 158] on icon "Next" at bounding box center [659, 160] width 11 height 11
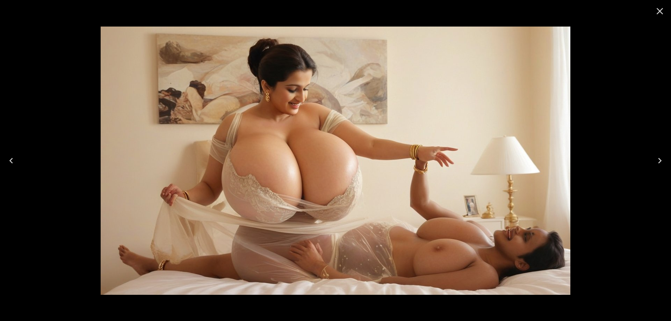
click at [654, 157] on icon "Next" at bounding box center [659, 160] width 11 height 11
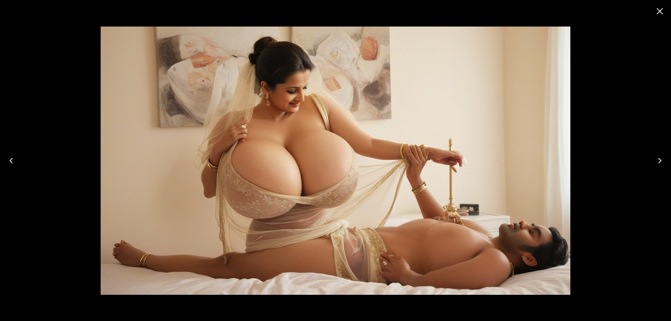
click at [659, 157] on icon "Next" at bounding box center [659, 160] width 11 height 11
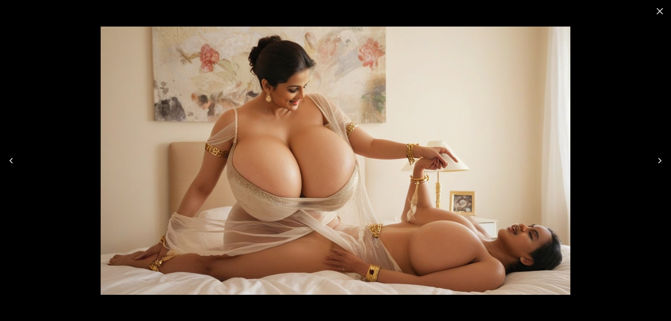
click at [655, 161] on icon "Next" at bounding box center [659, 160] width 11 height 11
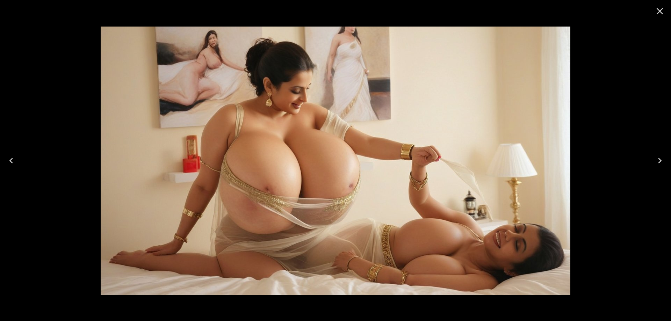
click at [655, 161] on icon "Next" at bounding box center [659, 160] width 11 height 11
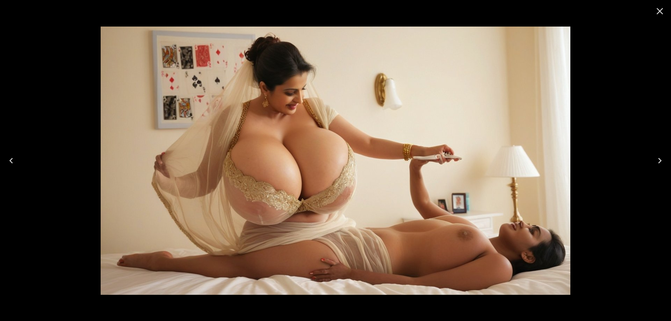
click at [655, 161] on icon "Next" at bounding box center [659, 160] width 11 height 11
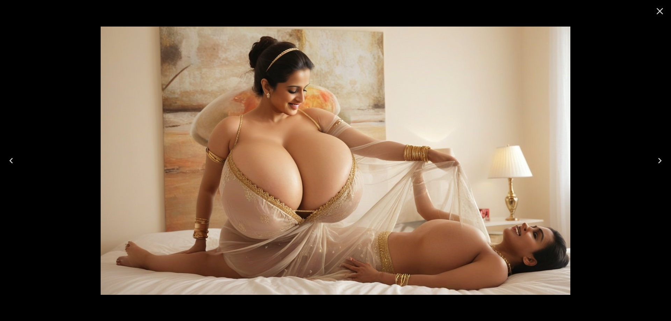
click at [655, 161] on icon "Next" at bounding box center [659, 160] width 11 height 11
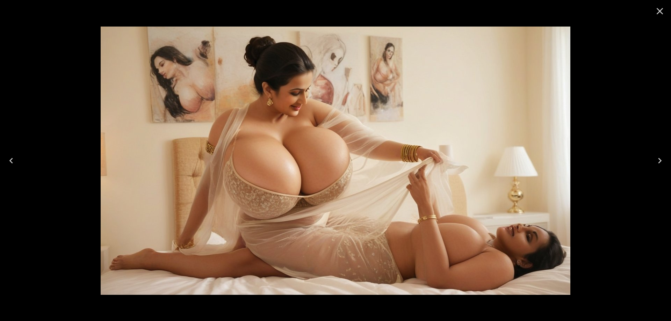
click at [655, 161] on icon "Next" at bounding box center [659, 160] width 11 height 11
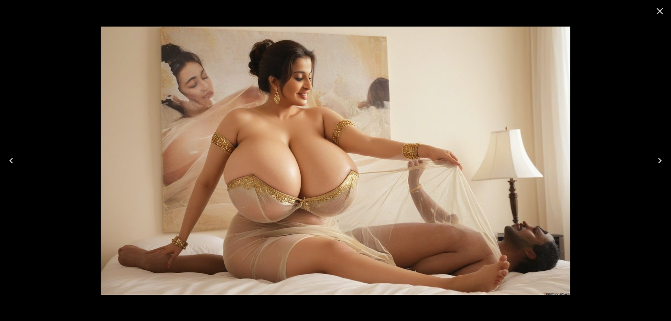
click at [655, 161] on icon "Next" at bounding box center [659, 160] width 11 height 11
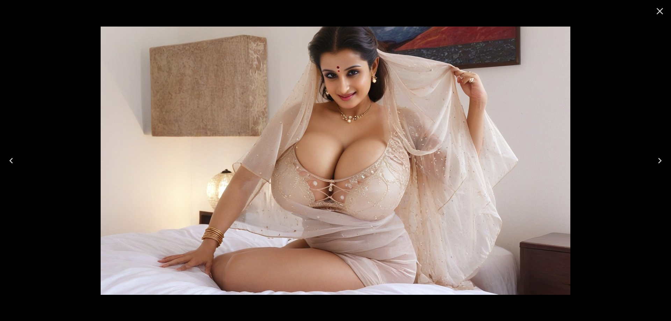
click at [655, 161] on icon "Next" at bounding box center [659, 160] width 11 height 11
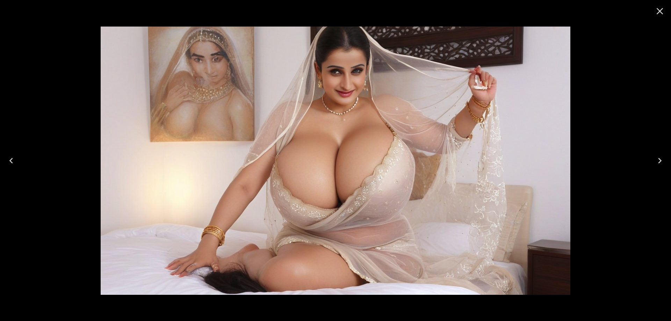
click at [656, 168] on button "Next" at bounding box center [660, 161] width 22 height 28
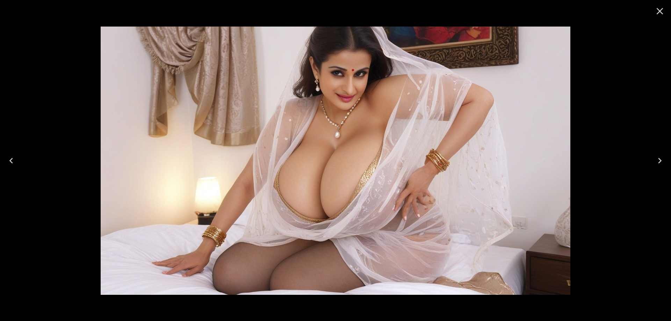
click at [656, 156] on icon "Next" at bounding box center [659, 160] width 11 height 11
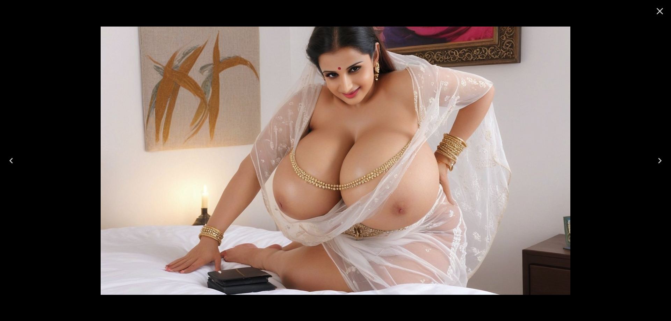
click at [656, 156] on icon "Next" at bounding box center [659, 160] width 11 height 11
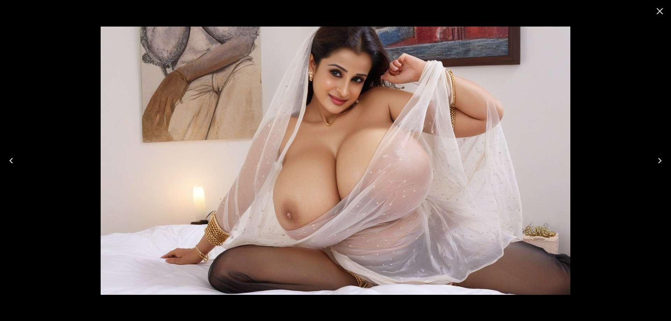
click at [656, 156] on icon "Next" at bounding box center [659, 160] width 11 height 11
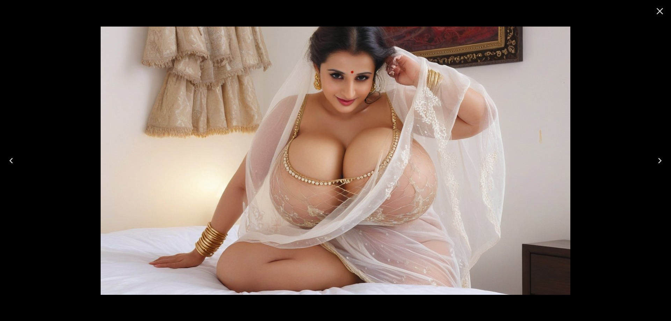
click at [656, 156] on icon "Next" at bounding box center [659, 160] width 11 height 11
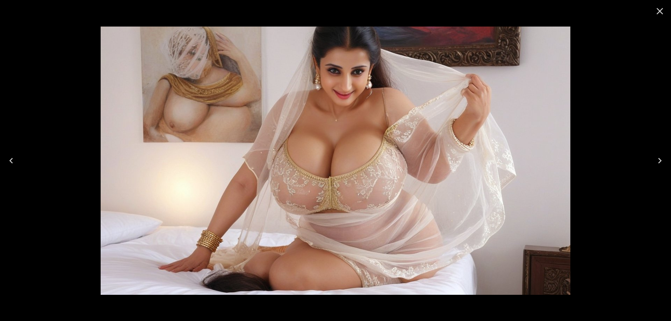
click at [656, 156] on icon "Next" at bounding box center [659, 160] width 11 height 11
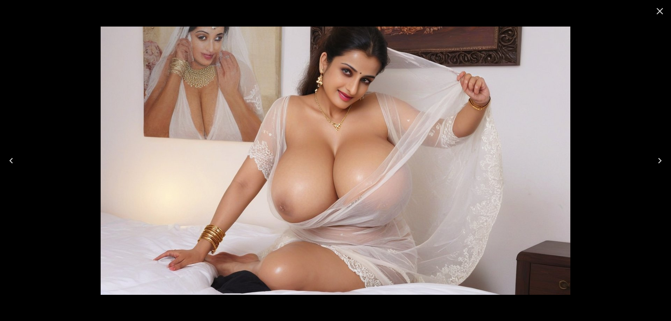
click at [656, 156] on icon "Next" at bounding box center [659, 160] width 11 height 11
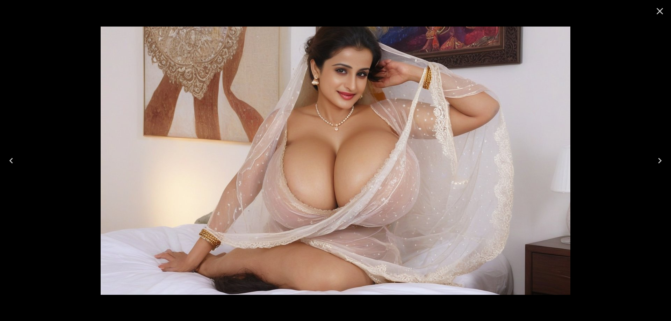
click at [656, 156] on icon "Next" at bounding box center [659, 160] width 11 height 11
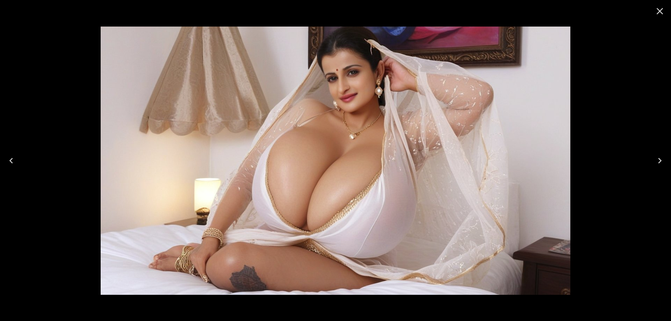
click at [666, 163] on button "Next" at bounding box center [660, 161] width 22 height 28
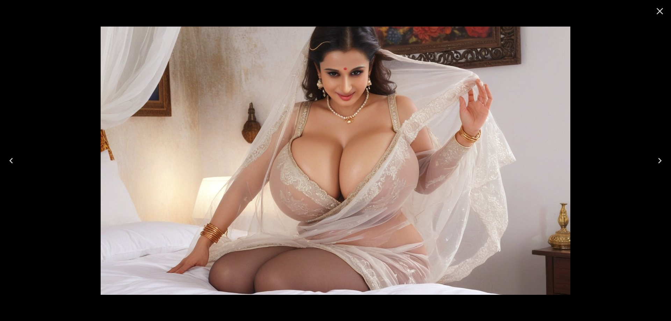
click at [666, 163] on button "Next" at bounding box center [660, 161] width 22 height 28
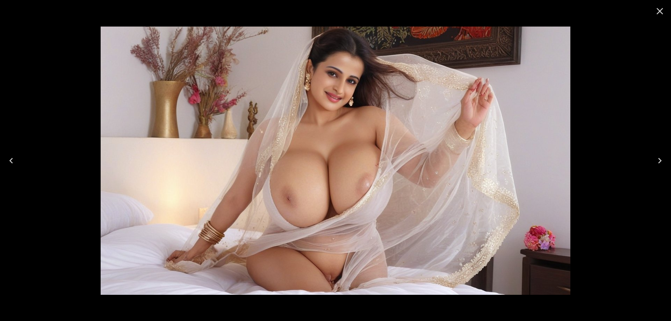
click at [666, 163] on button "Next" at bounding box center [660, 161] width 22 height 28
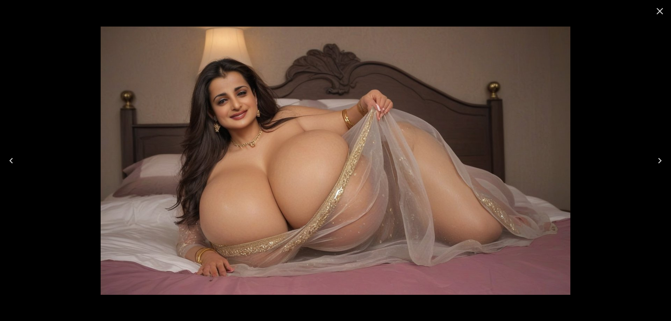
click at [666, 163] on button "Next" at bounding box center [660, 161] width 22 height 28
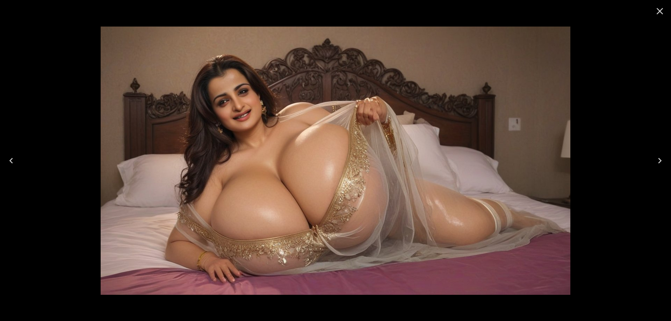
click at [663, 16] on icon "Close" at bounding box center [659, 11] width 11 height 11
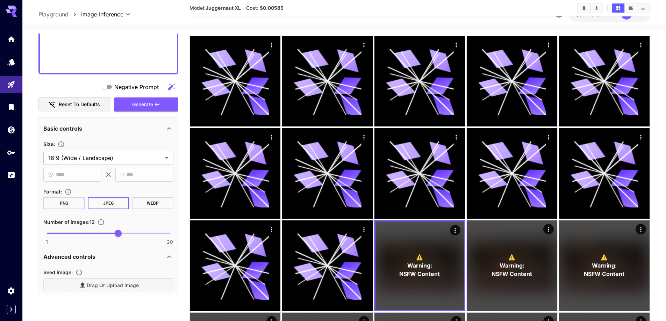
scroll to position [35, 0]
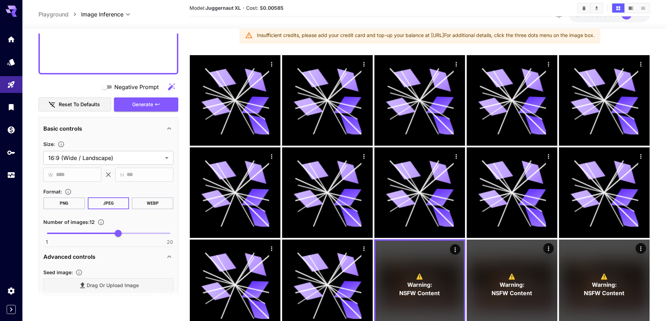
click at [585, 8] on icon "Clear All" at bounding box center [583, 8] width 5 height 5
